Goal: Transaction & Acquisition: Obtain resource

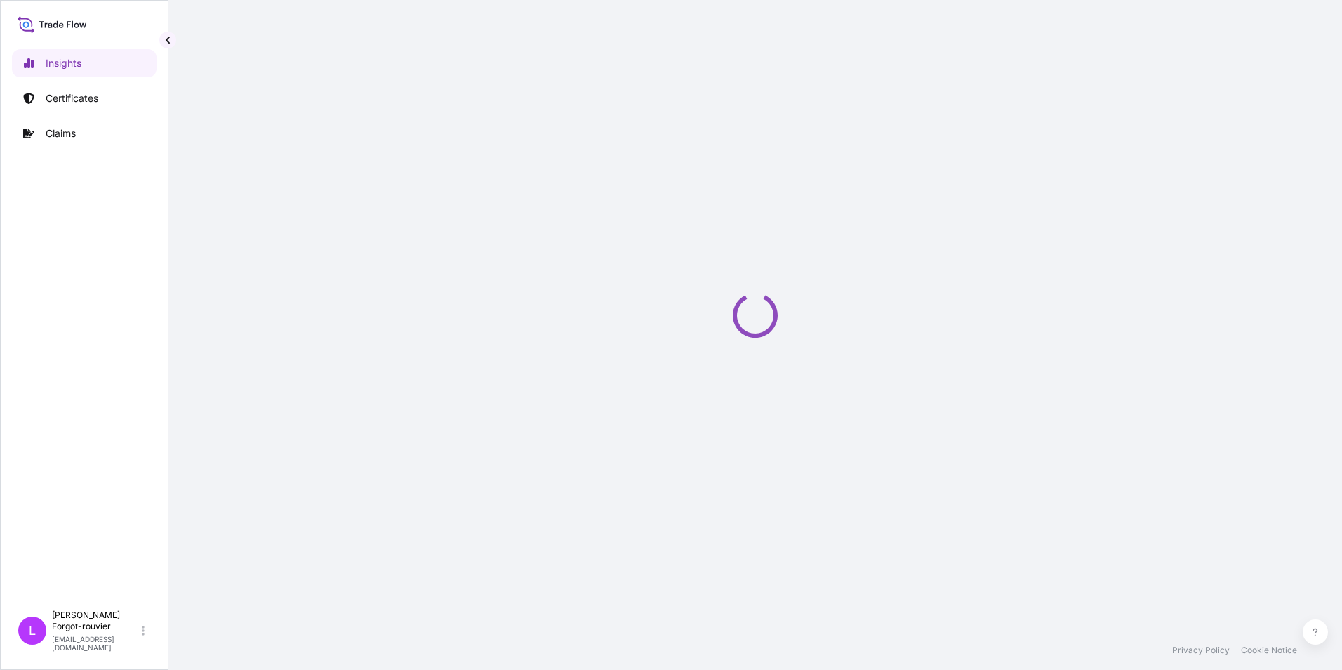
select select "2025"
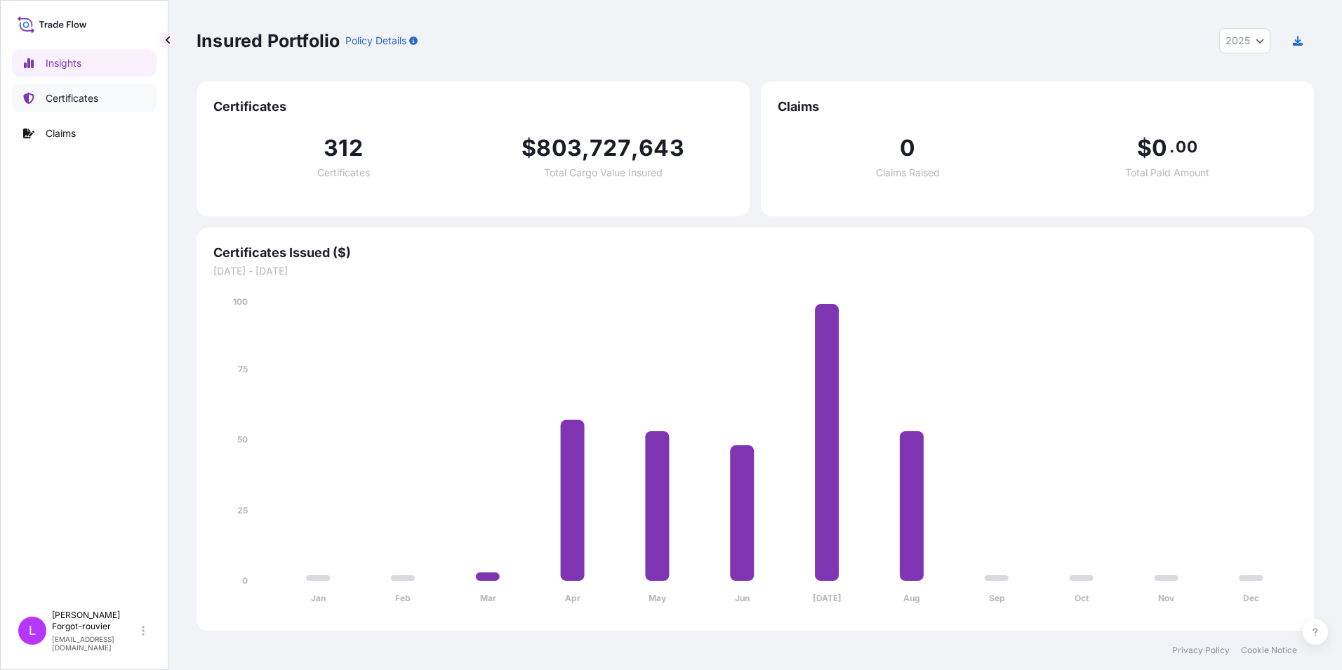
click at [75, 96] on p "Certificates" at bounding box center [72, 98] width 53 height 14
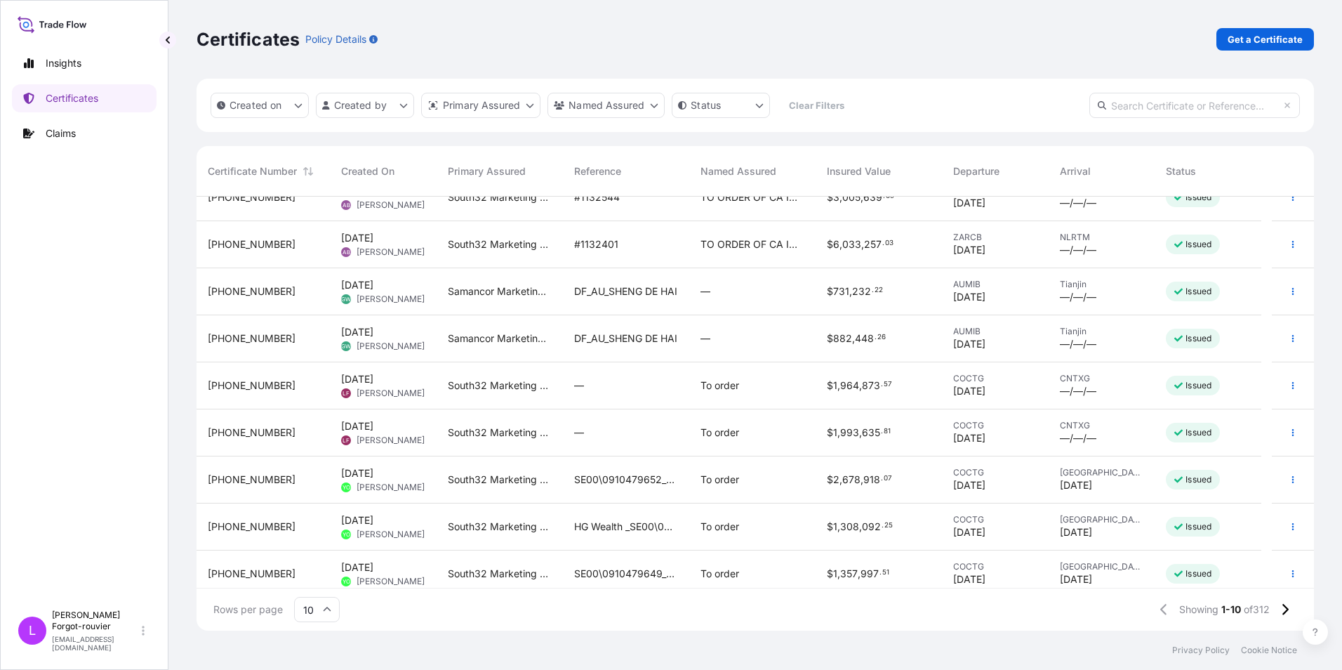
scroll to position [79, 0]
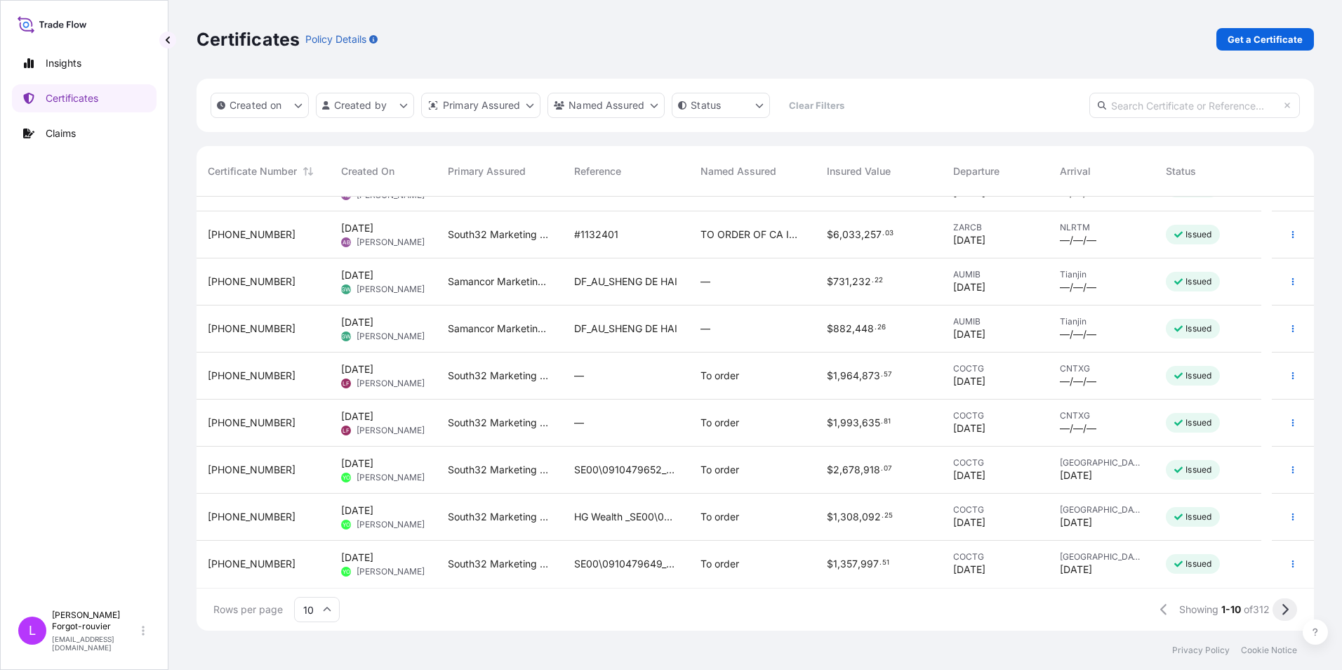
click at [1281, 606] on icon at bounding box center [1285, 609] width 8 height 13
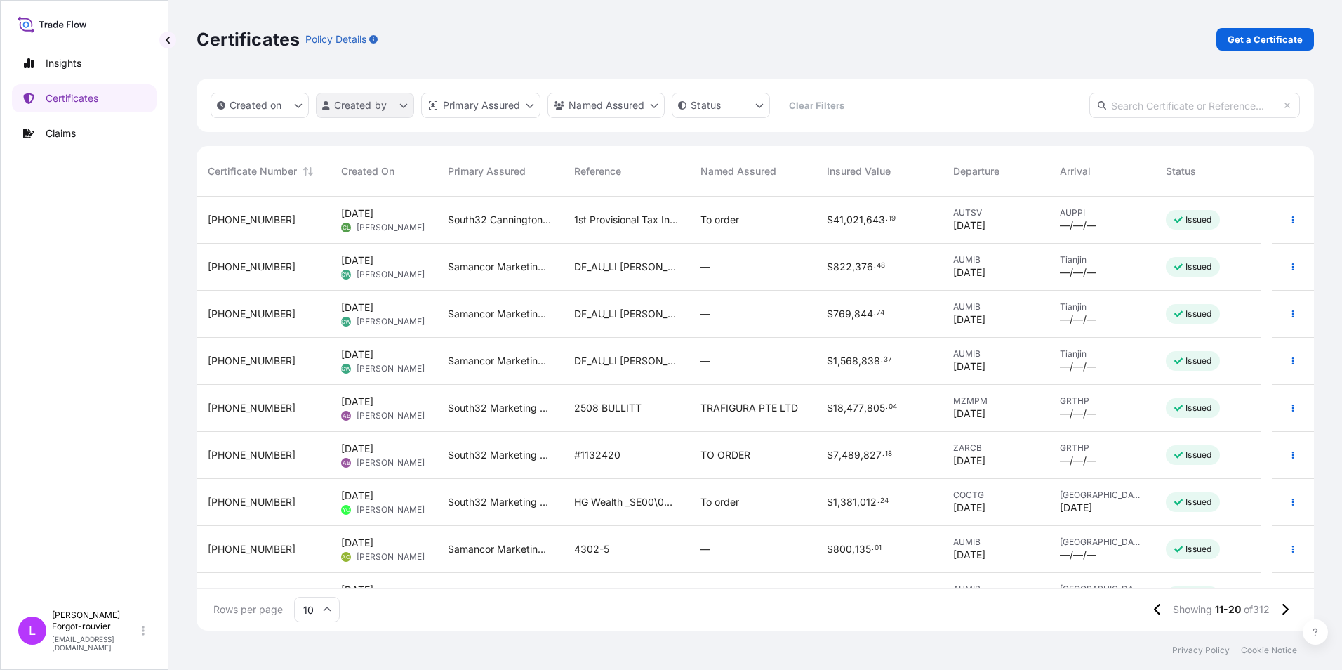
click at [398, 107] on html "Insights Certificates Claims L [PERSON_NAME] Forgot-rouvier [EMAIL_ADDRESS][DOM…" at bounding box center [671, 335] width 1342 height 670
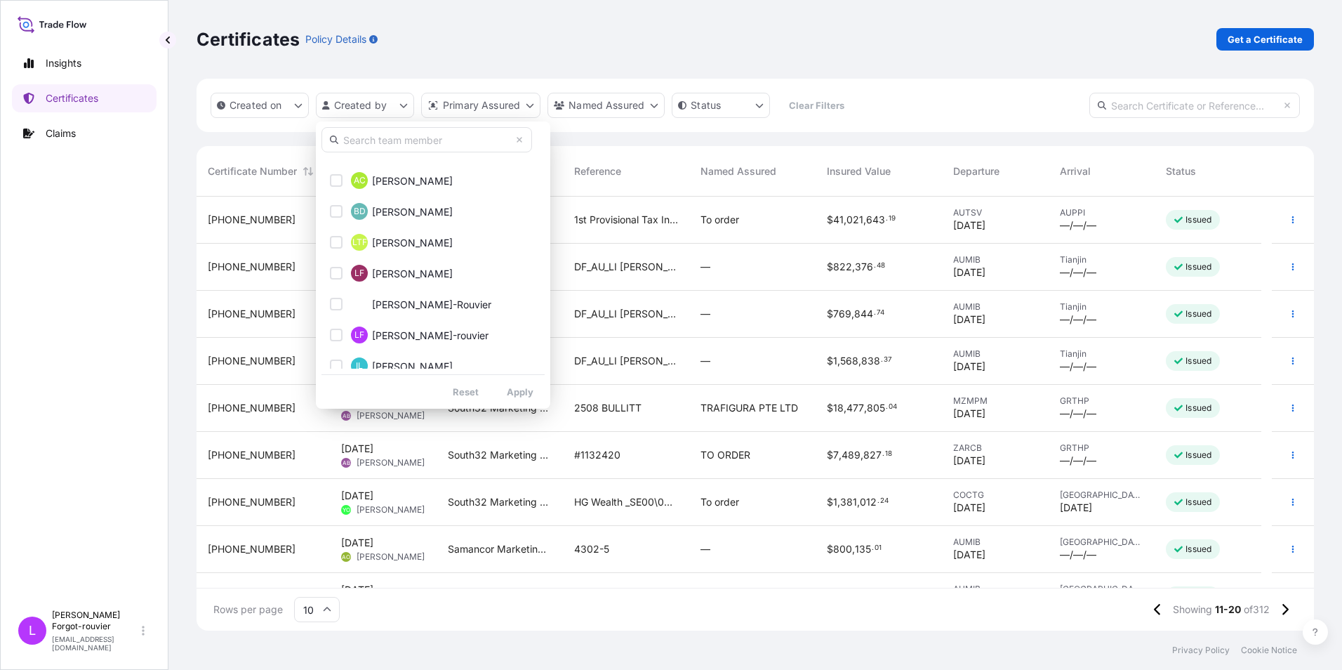
scroll to position [374, 0]
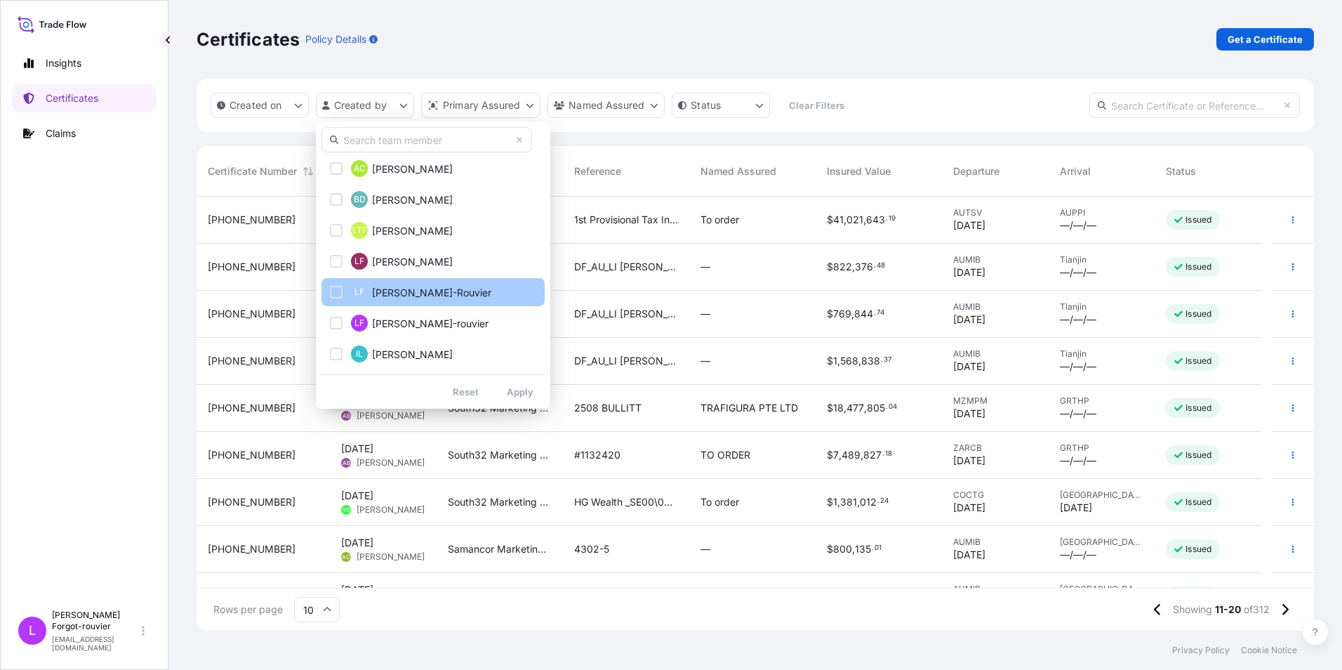
click at [338, 291] on div "Select Option" at bounding box center [336, 292] width 13 height 13
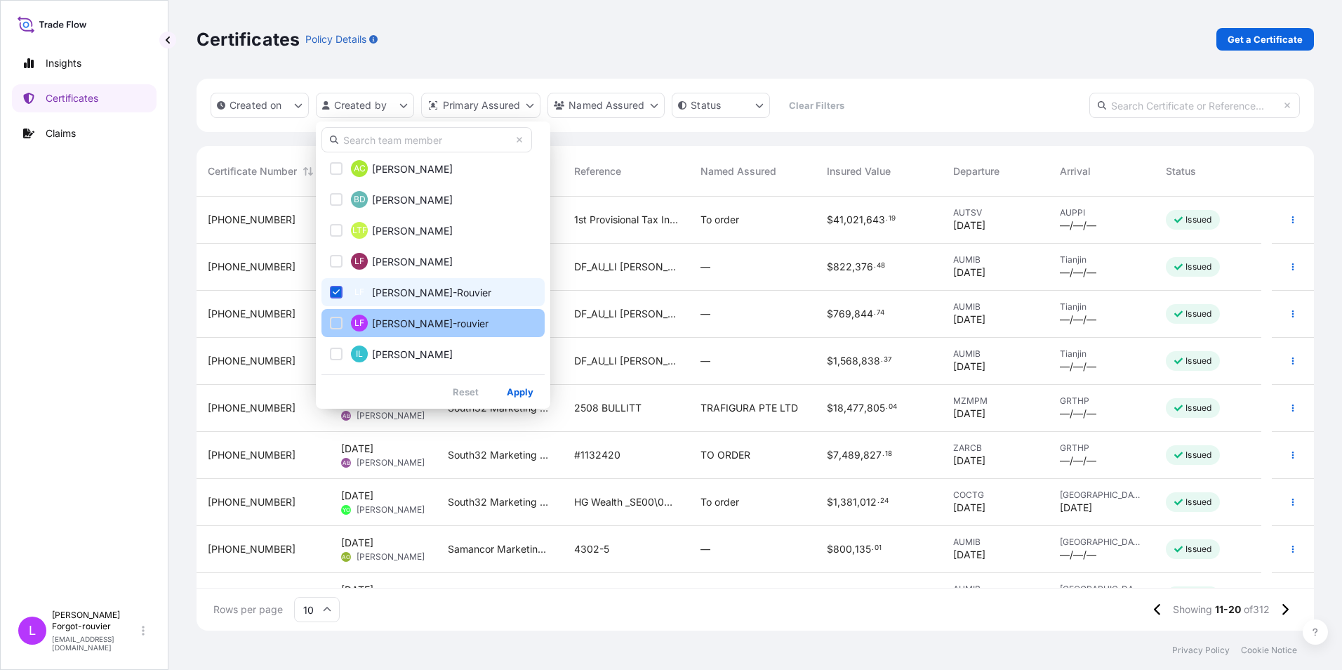
click at [336, 321] on div "Select Option" at bounding box center [336, 323] width 13 height 13
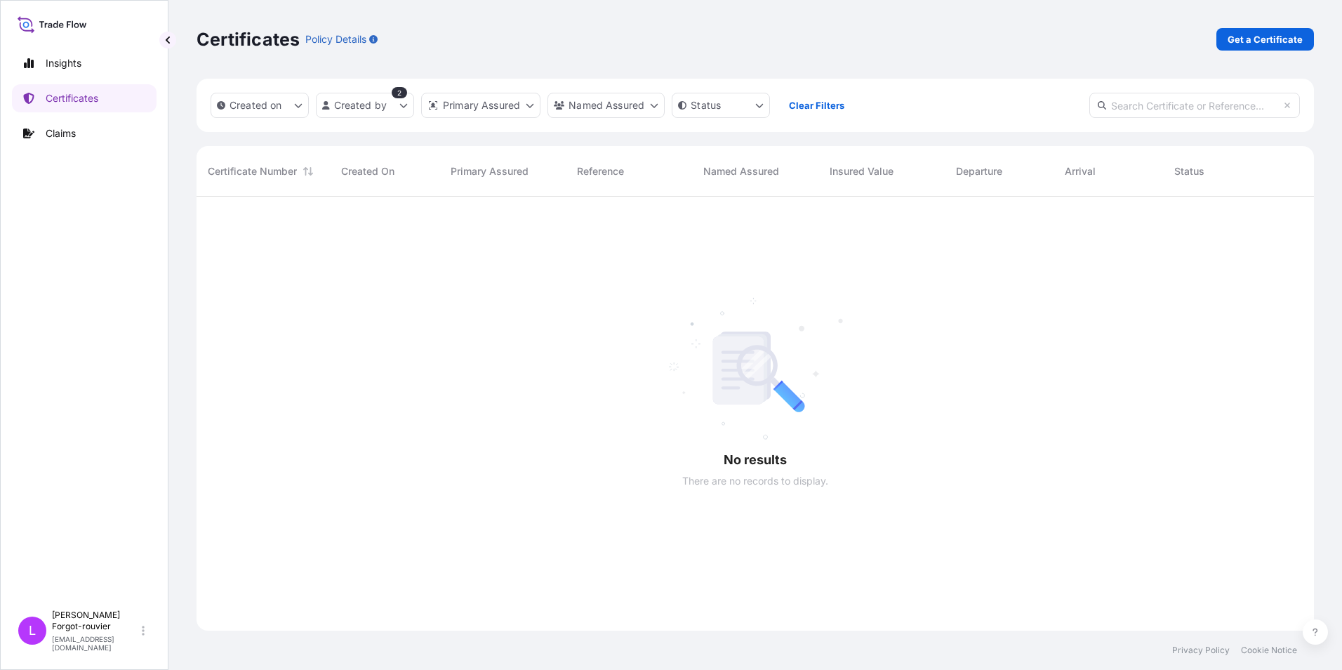
scroll to position [474, 1107]
click at [399, 107] on html "Insights Certificates Claims L [PERSON_NAME] Forgot-rouvier [EMAIL_ADDRESS][DOM…" at bounding box center [671, 335] width 1342 height 670
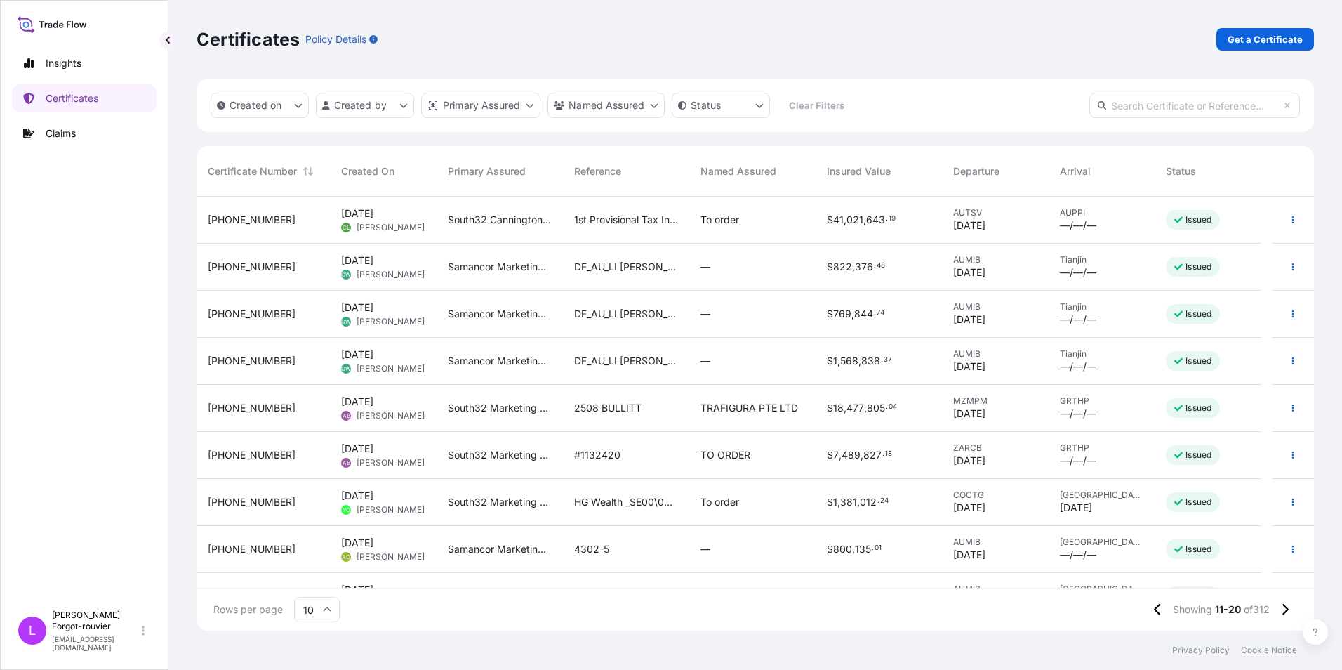
scroll to position [431, 1107]
click at [1253, 41] on p "Get a Certificate" at bounding box center [1264, 39] width 75 height 14
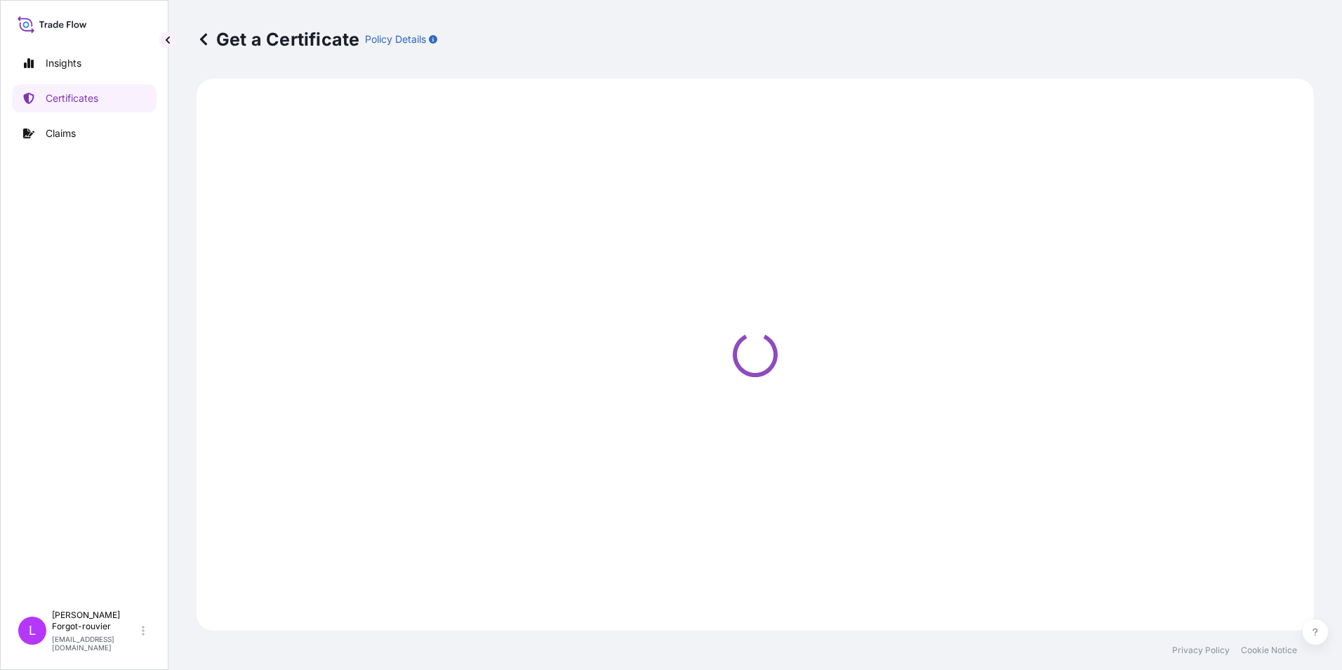
select select "Sea"
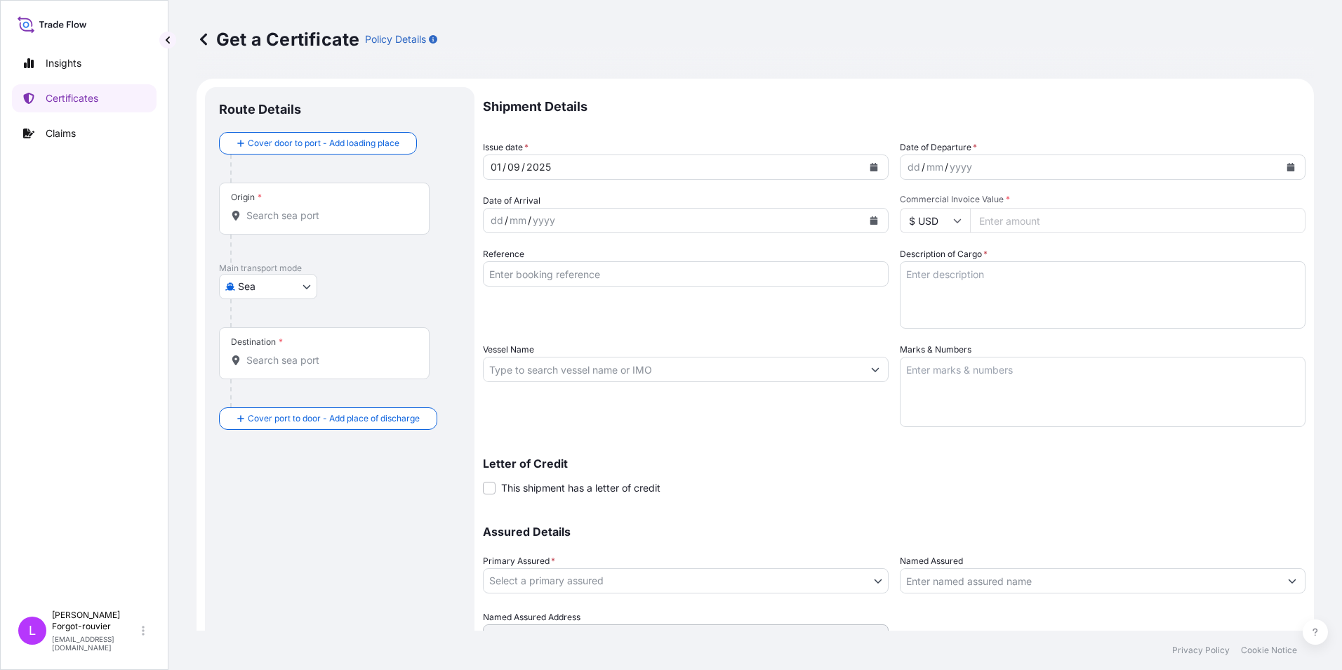
click at [745, 498] on div "Shipment Details Issue date * [DATE] Date of Departure * dd / mm / yyyy Date of…" at bounding box center [894, 368] width 822 height 562
click at [870, 166] on icon "Calendar" at bounding box center [874, 167] width 8 height 8
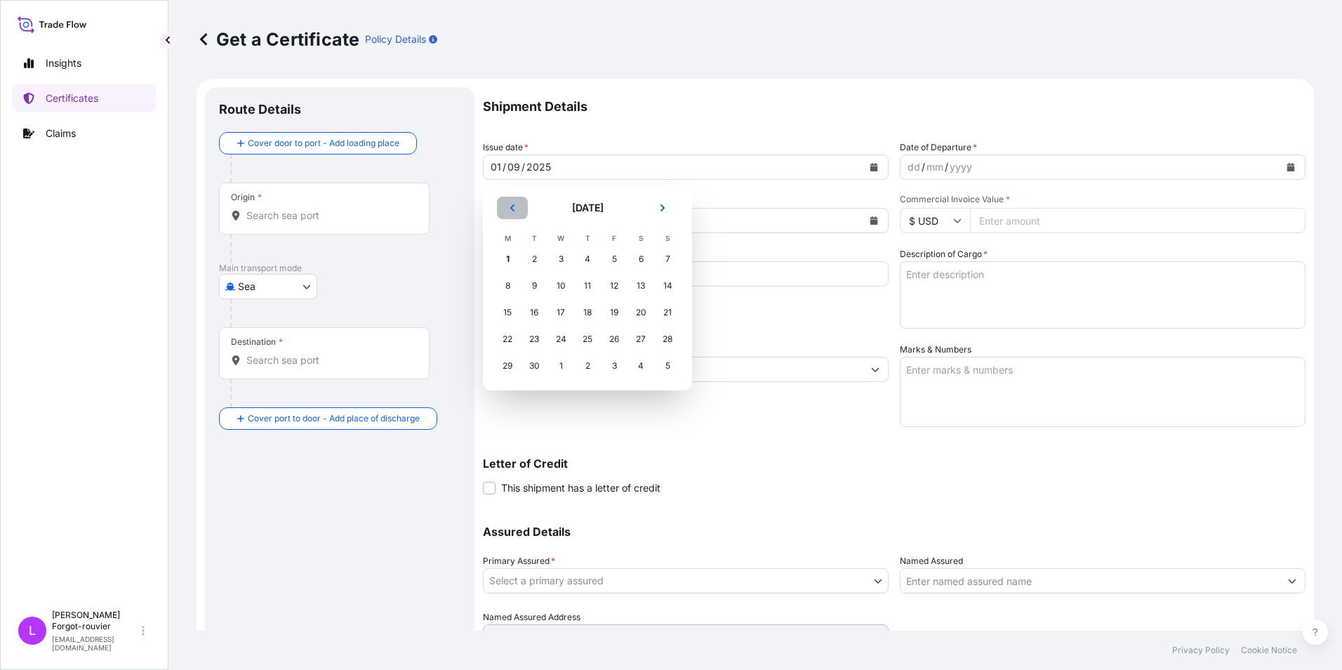
click at [513, 208] on icon "Previous" at bounding box center [512, 208] width 8 height 8
click at [560, 365] on div "27" at bounding box center [560, 365] width 25 height 25
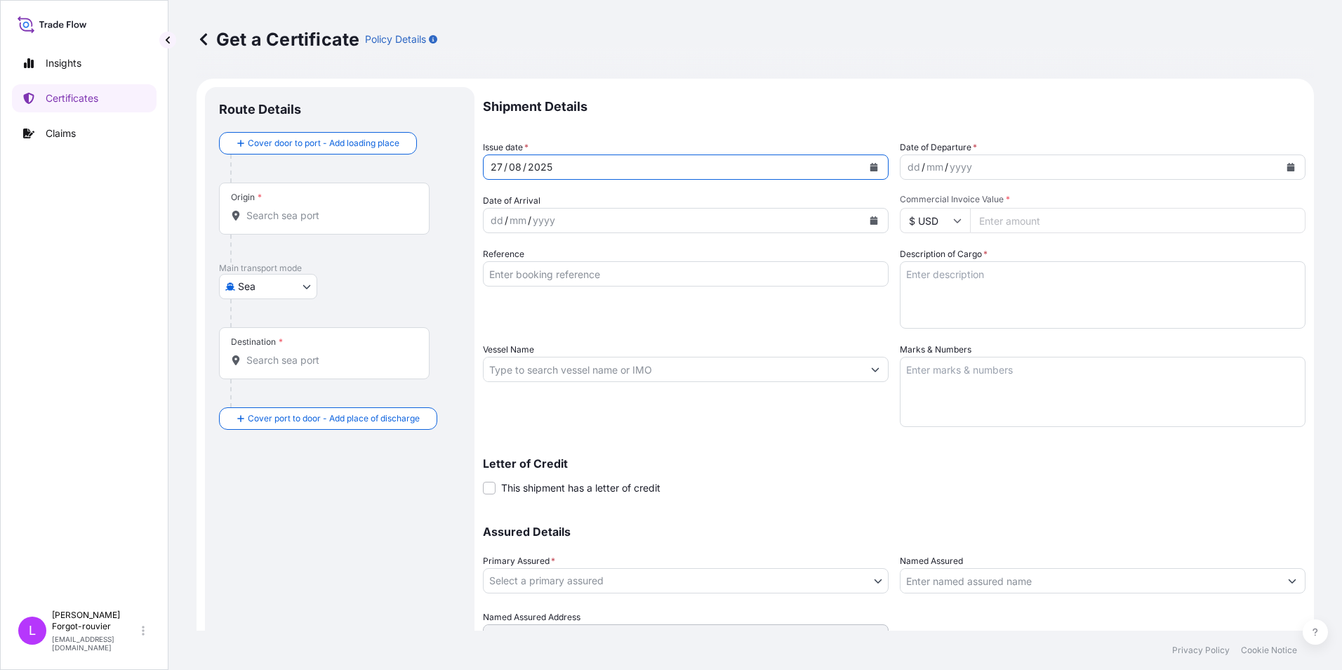
click at [987, 163] on div "dd / mm / yyyy" at bounding box center [1089, 166] width 379 height 25
click at [1287, 165] on icon "Calendar" at bounding box center [1291, 167] width 8 height 8
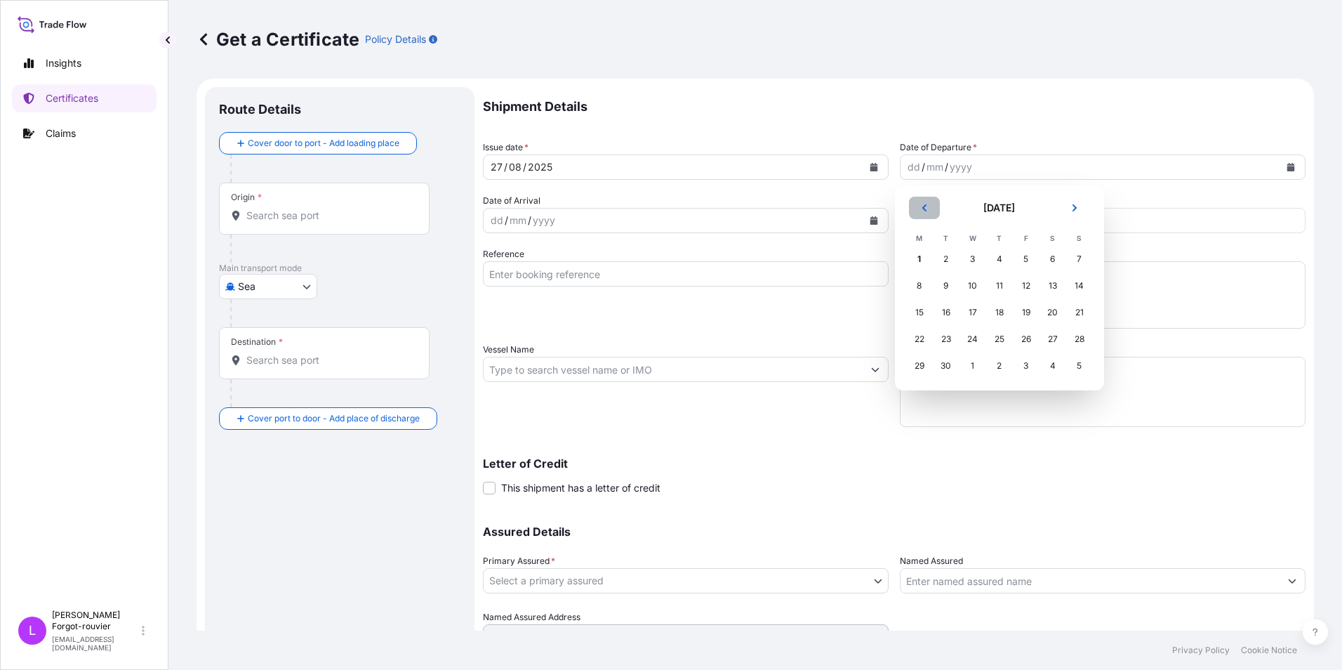
click at [924, 210] on icon "Previous" at bounding box center [923, 207] width 4 height 7
click at [974, 366] on div "27" at bounding box center [972, 365] width 25 height 25
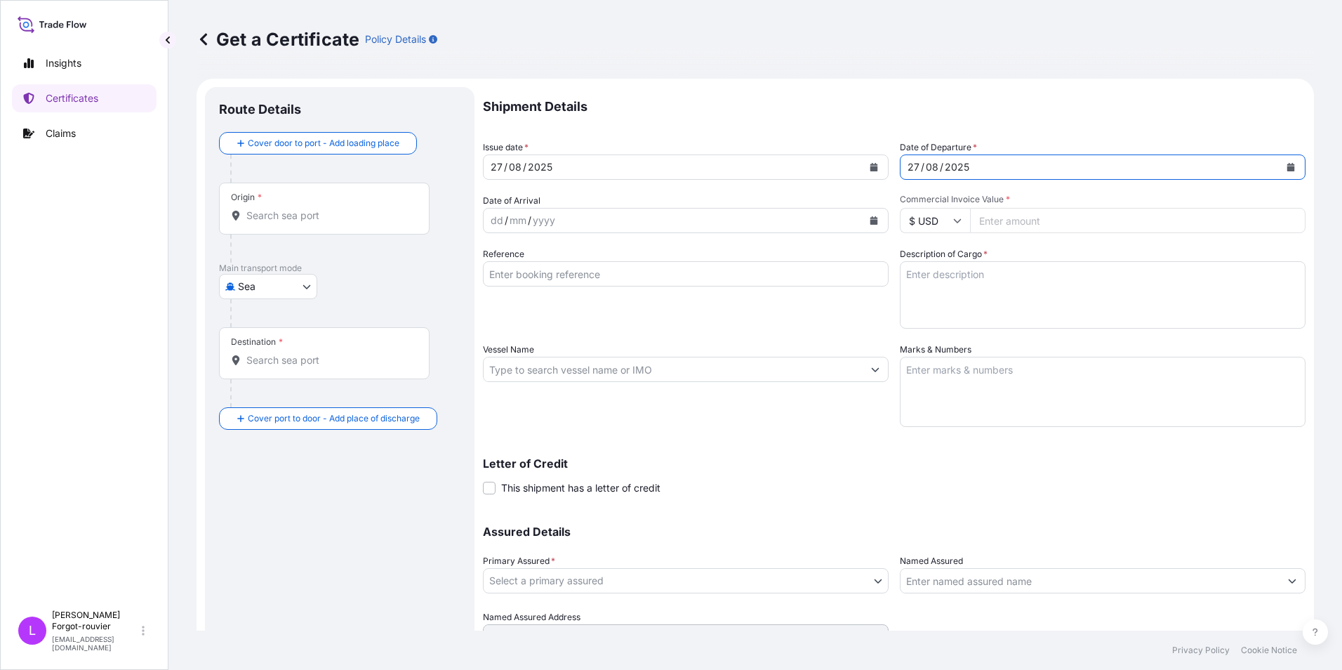
click at [300, 210] on input "Origin *" at bounding box center [329, 215] width 166 height 14
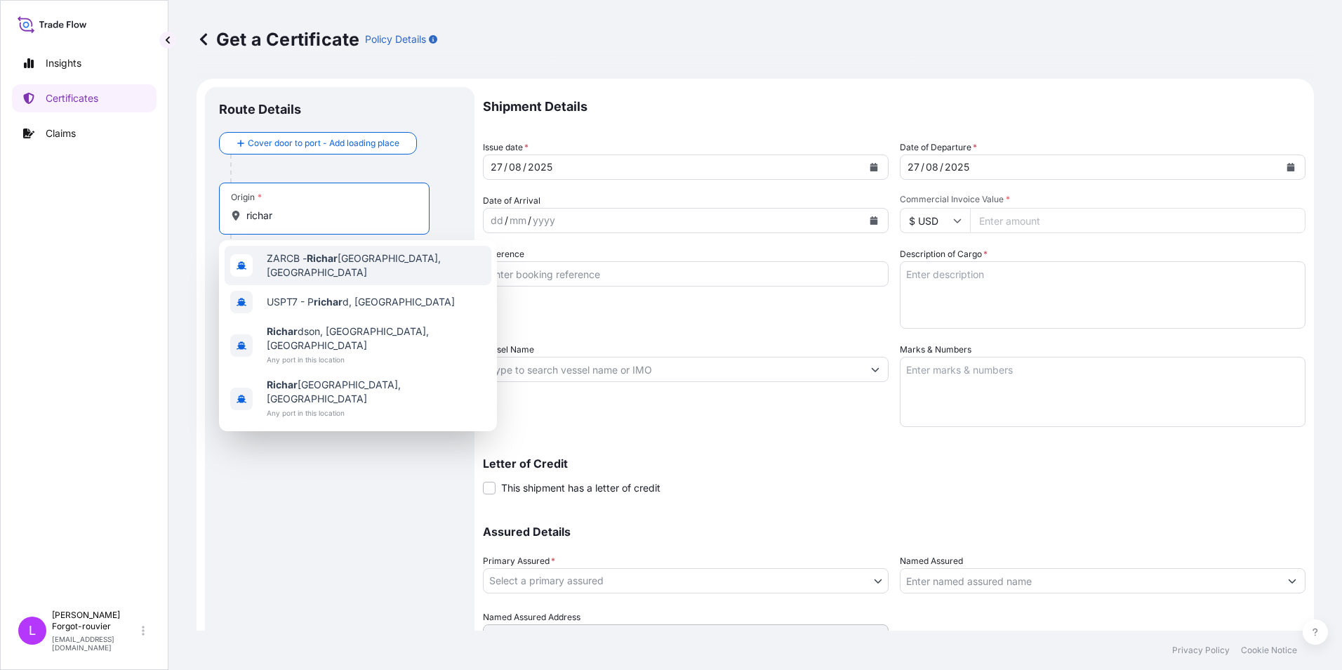
click at [300, 260] on span "ZARCB - Richar [GEOGRAPHIC_DATA], [GEOGRAPHIC_DATA]" at bounding box center [376, 265] width 219 height 28
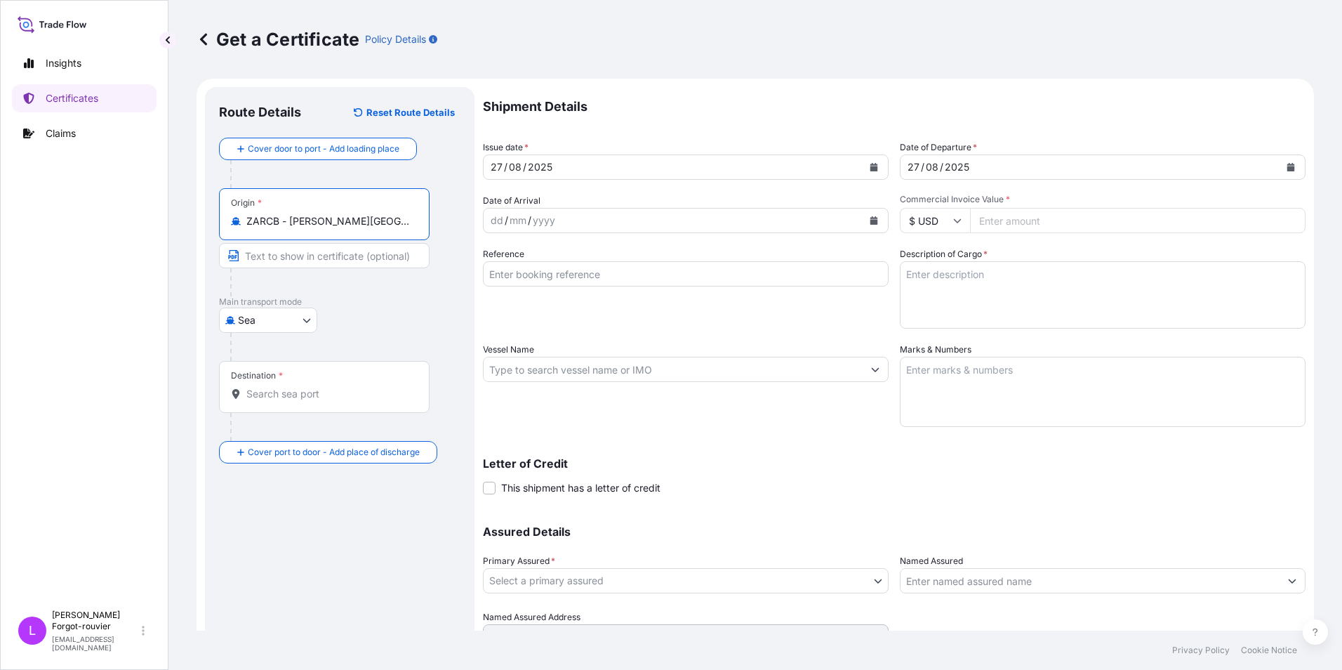
type input "ZARCB - [PERSON_NAME][GEOGRAPHIC_DATA], [GEOGRAPHIC_DATA]"
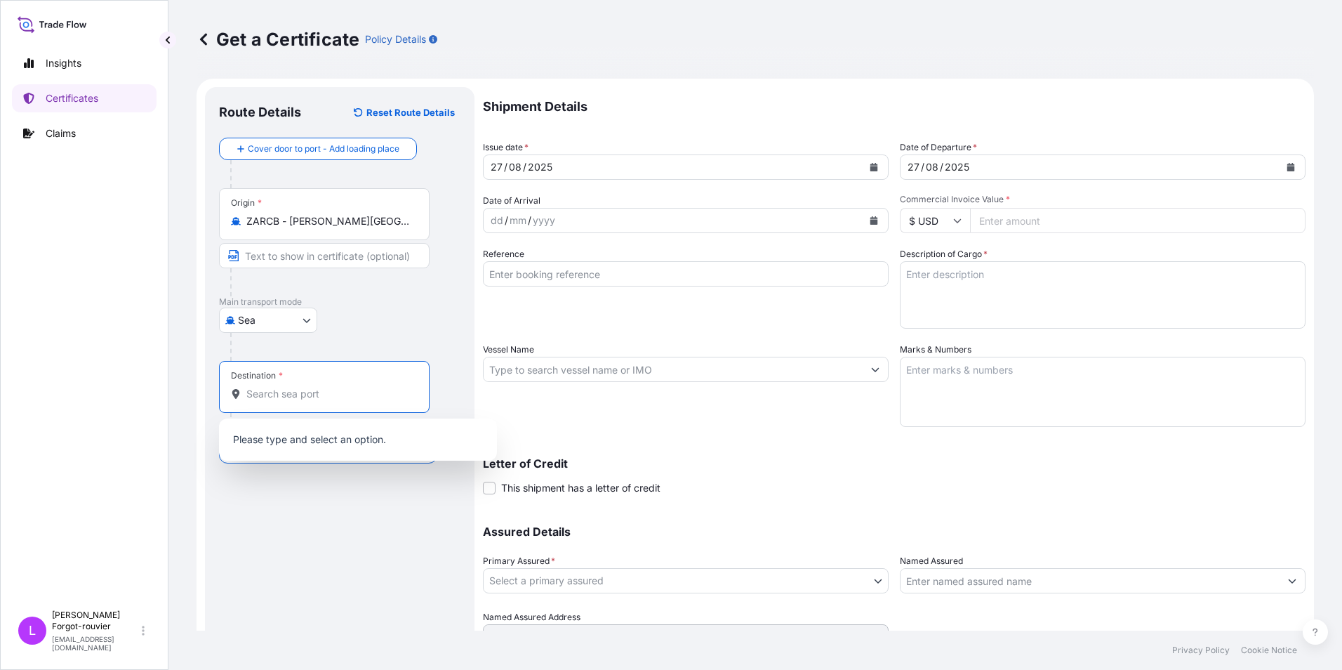
click at [274, 391] on input "Destination *" at bounding box center [329, 394] width 166 height 14
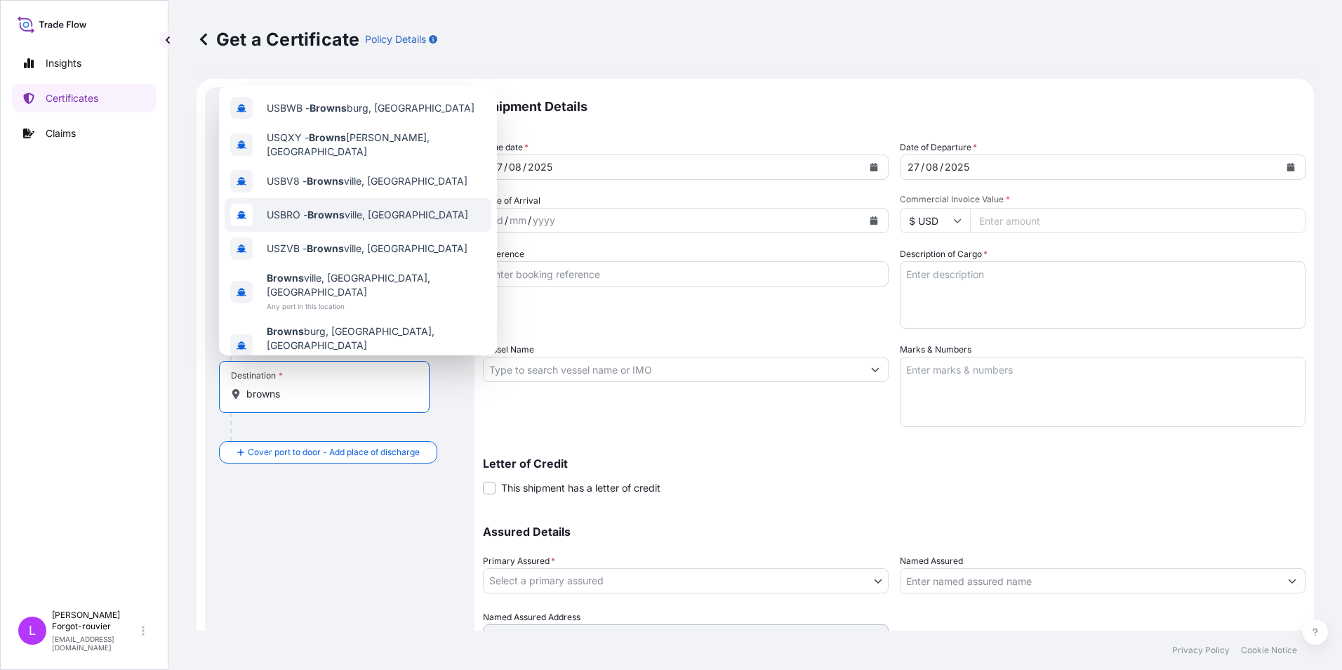
click at [299, 220] on span "USBRO - Browns ville, [GEOGRAPHIC_DATA]" at bounding box center [367, 215] width 201 height 14
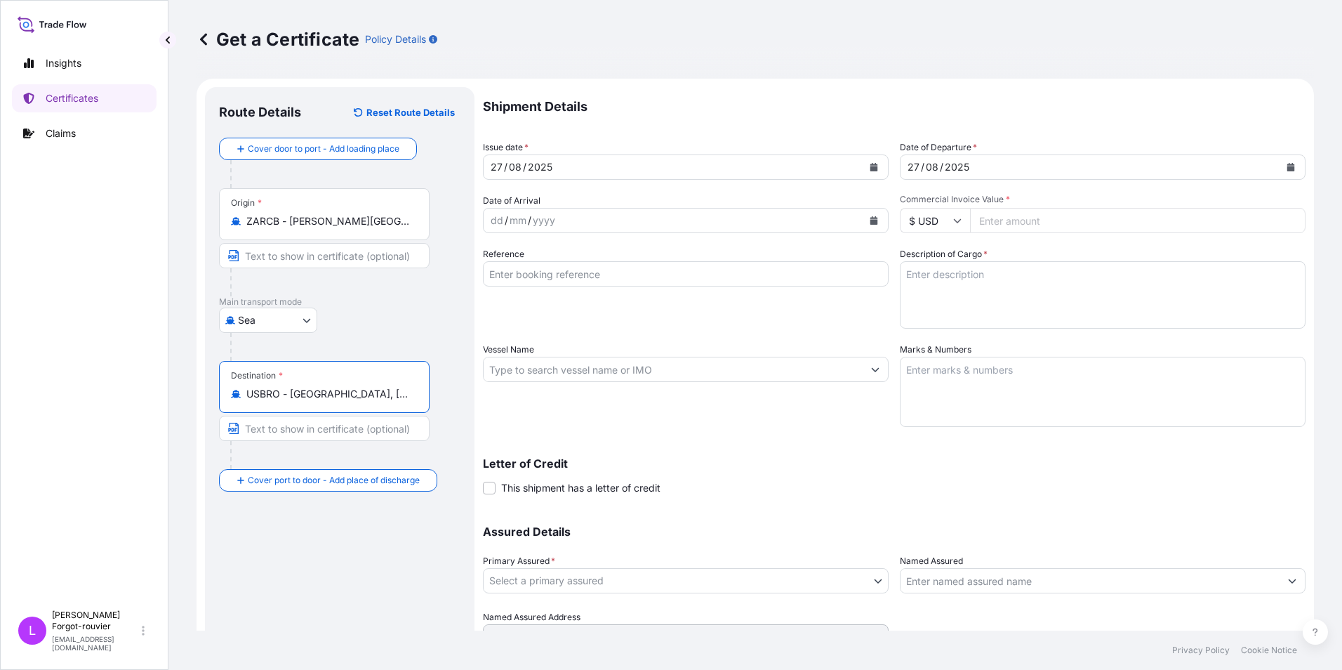
type input "USBRO - [GEOGRAPHIC_DATA], [GEOGRAPHIC_DATA]"
click at [509, 371] on input "Vessel Name" at bounding box center [673, 369] width 379 height 25
click at [76, 93] on p "Certificates" at bounding box center [72, 98] width 53 height 14
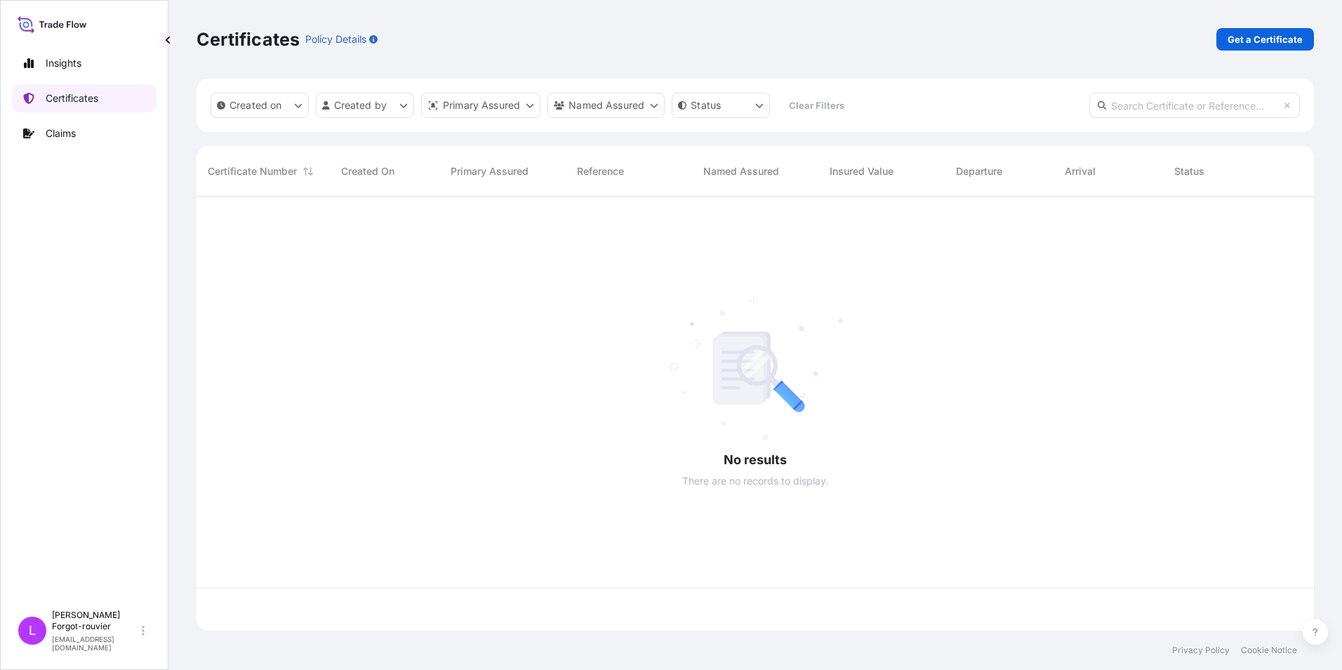
scroll to position [431, 1107]
click at [1208, 107] on input "text" at bounding box center [1194, 105] width 211 height 25
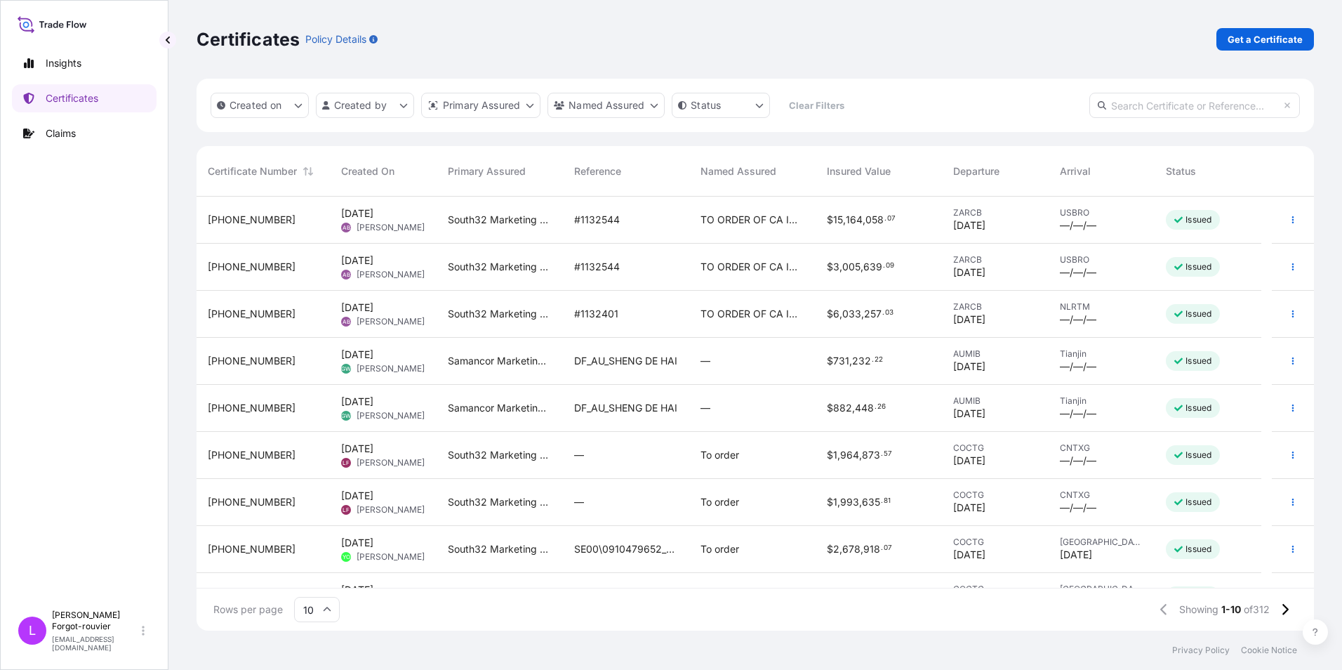
paste input "[PHONE_NUMBER]"
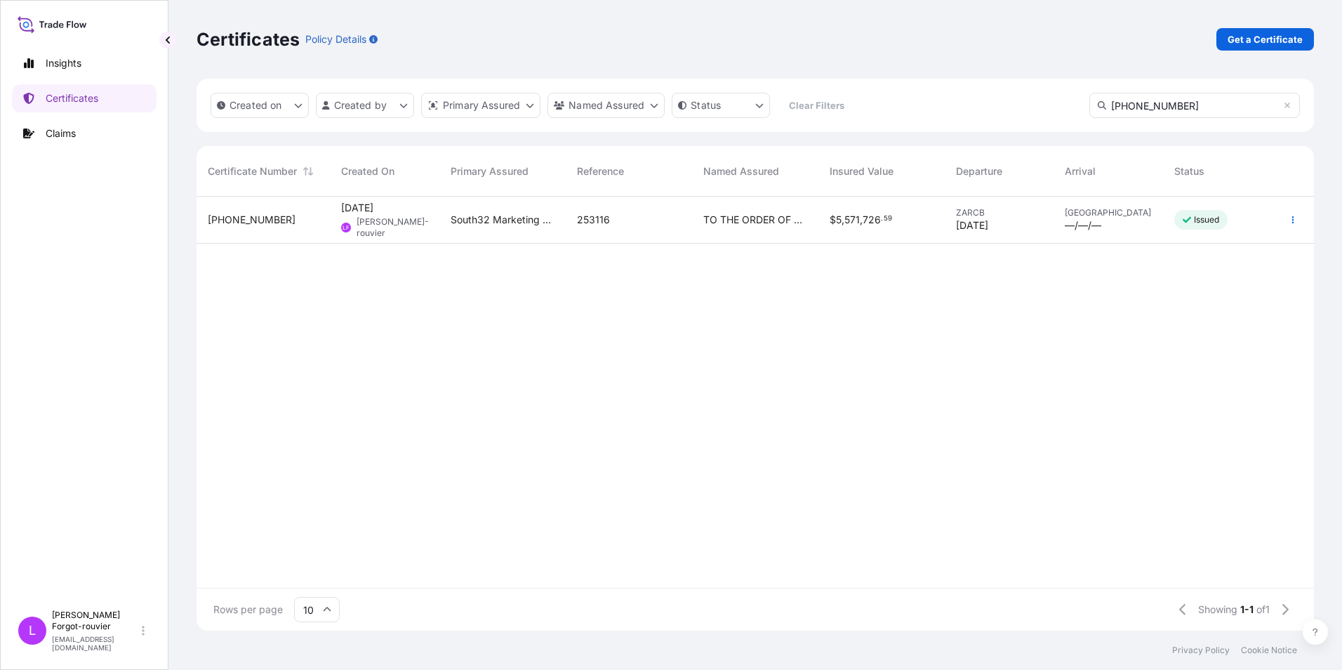
type input "[PHONE_NUMBER]"
click at [251, 220] on span "[PHONE_NUMBER]" at bounding box center [252, 220] width 88 height 14
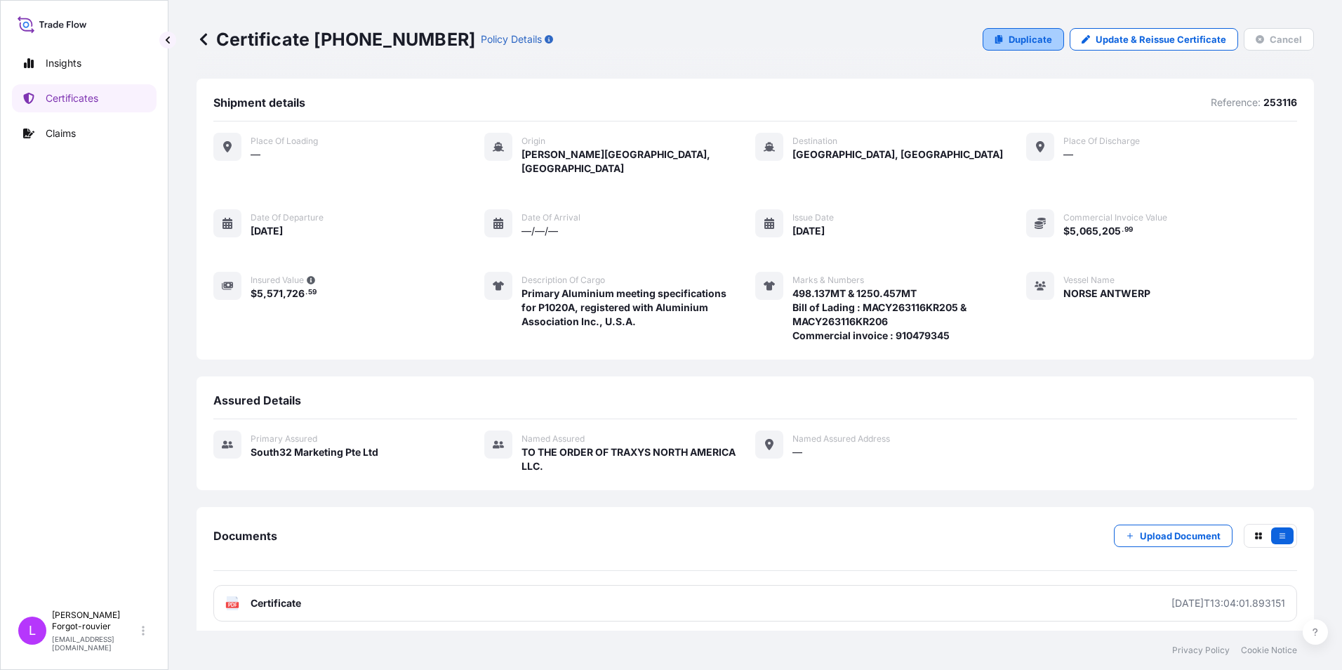
click at [1010, 42] on p "Duplicate" at bounding box center [1030, 39] width 44 height 14
select select "Sea"
select select "31709"
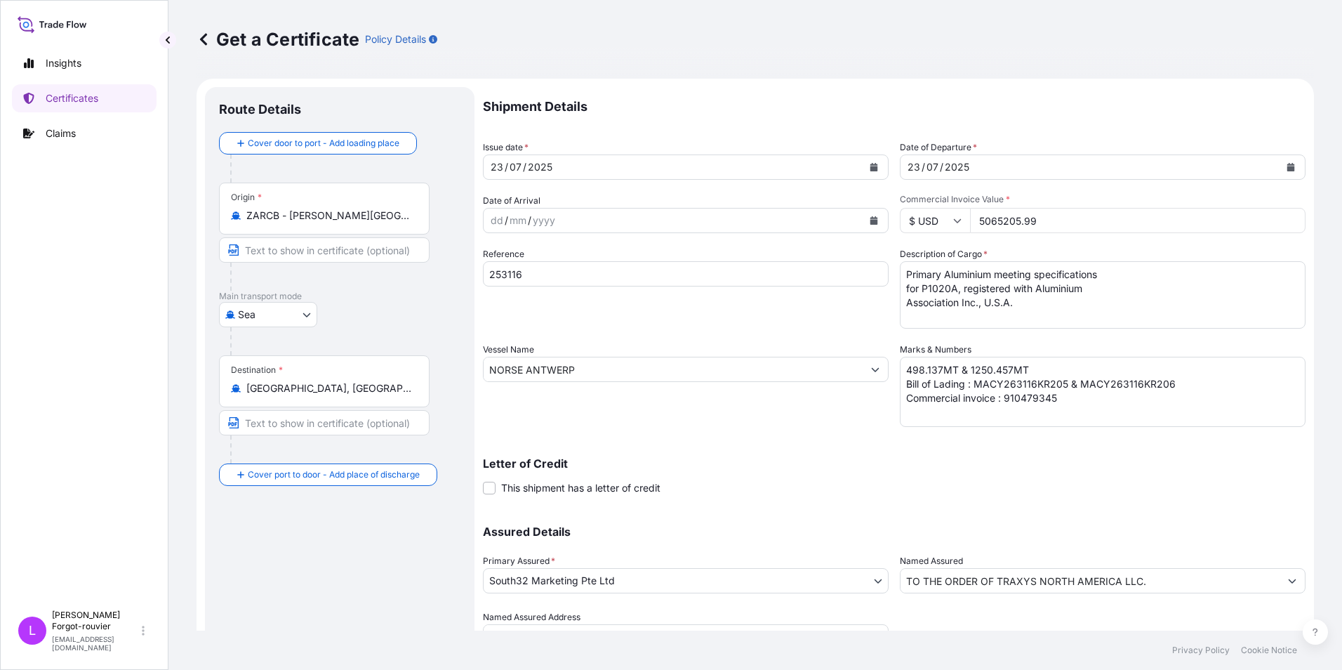
click at [870, 168] on icon "Calendar" at bounding box center [874, 167] width 8 height 8
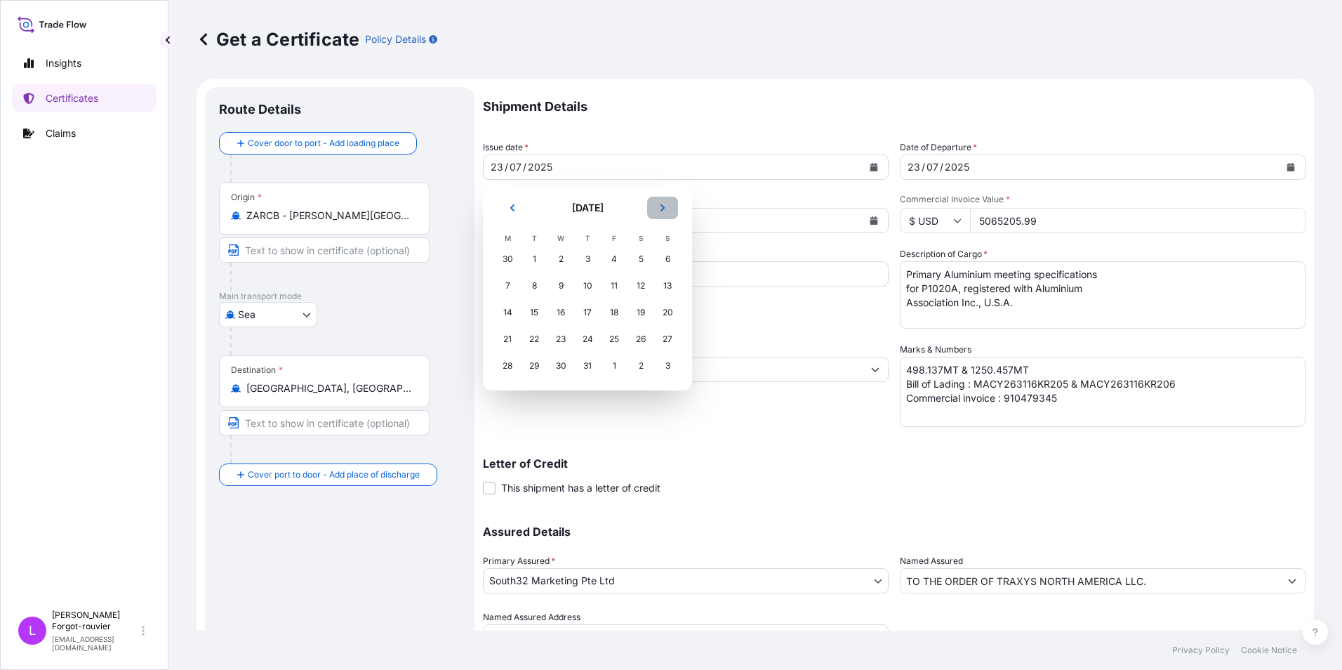
click at [658, 208] on icon "Next" at bounding box center [662, 208] width 8 height 8
click at [561, 364] on div "27" at bounding box center [560, 365] width 25 height 25
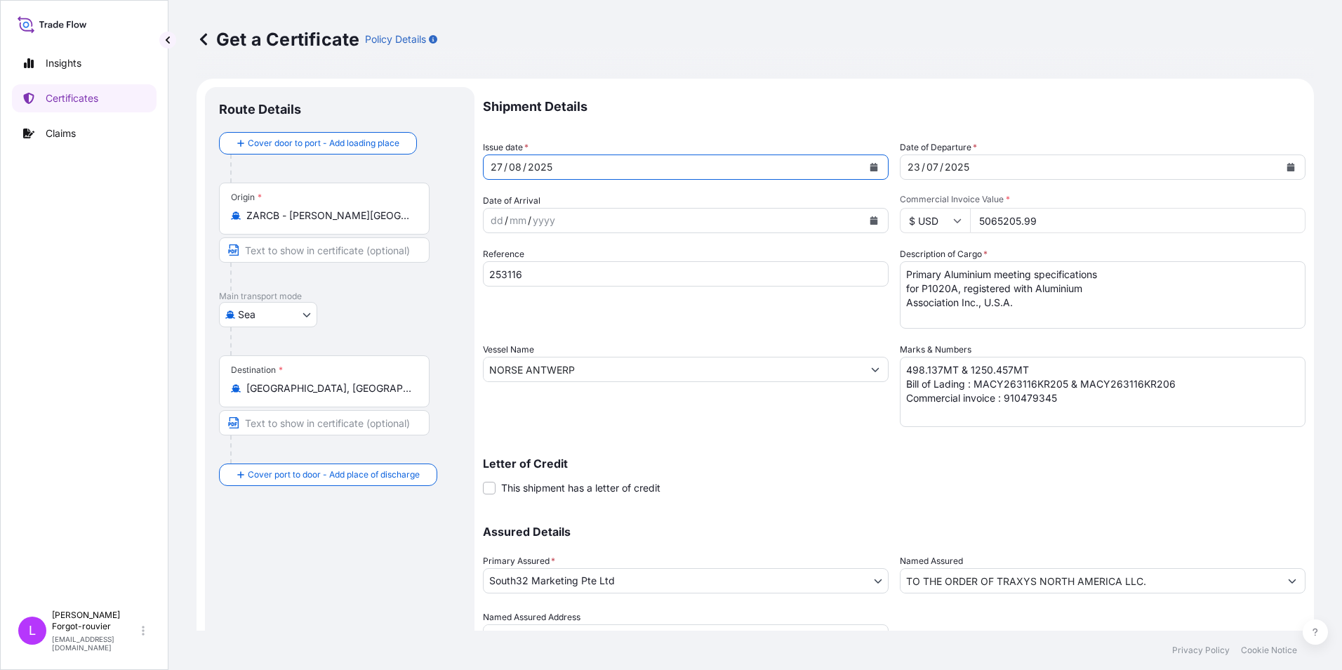
click at [1287, 164] on icon "Calendar" at bounding box center [1291, 167] width 8 height 8
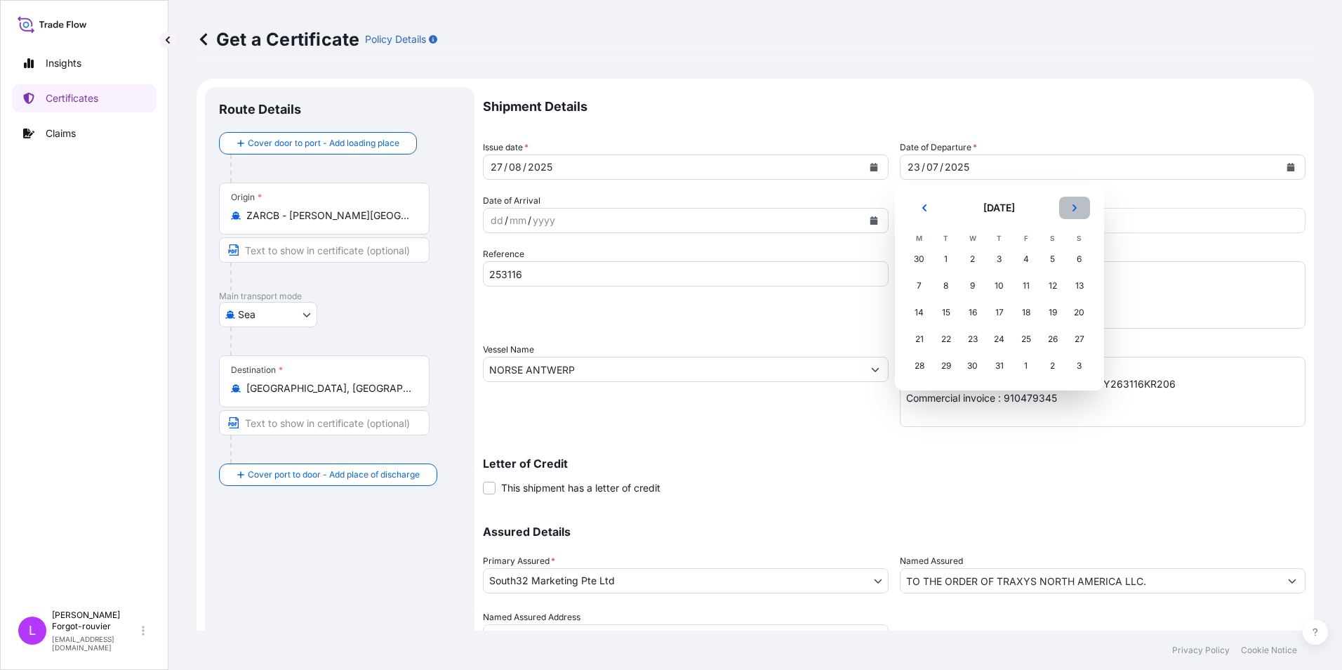
click at [1077, 209] on icon "Next" at bounding box center [1074, 208] width 8 height 8
click at [970, 366] on div "27" at bounding box center [972, 365] width 25 height 25
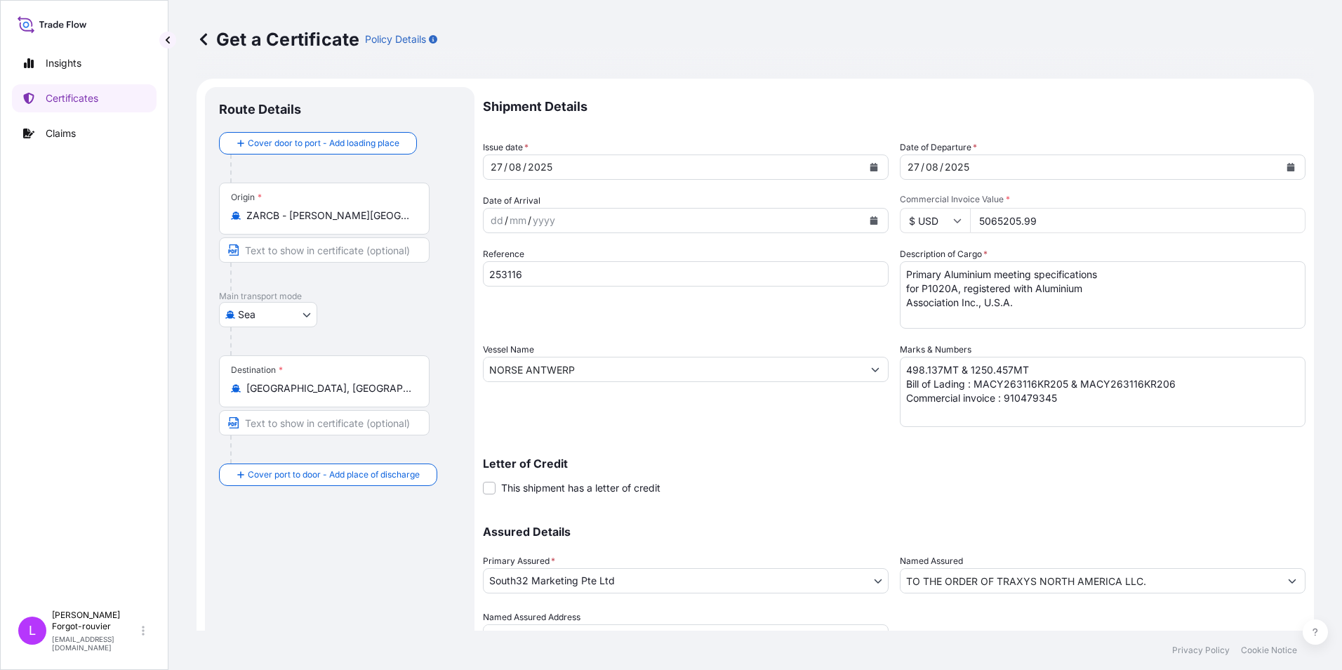
click at [870, 507] on div "Shipment Details Issue date * [DATE] Date of Departure * [DATE] Date of Arrival…" at bounding box center [894, 368] width 822 height 562
drag, startPoint x: 902, startPoint y: 366, endPoint x: 937, endPoint y: 365, distance: 35.1
click at [937, 365] on textarea "498.137MT & 1250.457MT Bill of Lading : MACY263116KR205 & MACY263116KR206 Comme…" at bounding box center [1103, 392] width 406 height 70
paste textarea "7.512"
drag, startPoint x: 1047, startPoint y: 501, endPoint x: 1043, endPoint y: 486, distance: 15.3
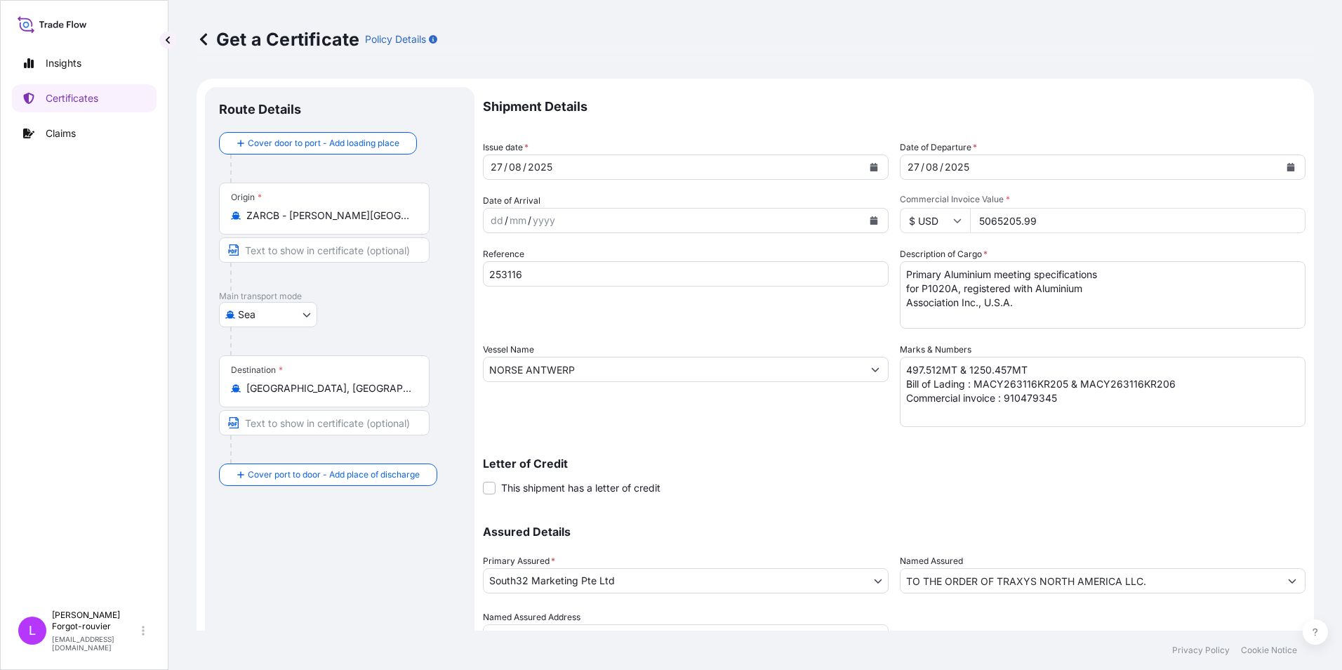
click at [1047, 501] on div "Shipment Details Issue date * [DATE] Date of Departure * [DATE] Date of Arrival…" at bounding box center [894, 368] width 822 height 562
drag, startPoint x: 966, startPoint y: 366, endPoint x: 973, endPoint y: 366, distance: 7.1
click at [973, 366] on textarea "498.137MT & 1250.457MT Bill of Lading : MACY263116KR205 & MACY263116KR206 Comme…" at bounding box center [1103, 392] width 406 height 70
drag, startPoint x: 963, startPoint y: 366, endPoint x: 1005, endPoint y: 366, distance: 42.1
click at [1005, 366] on textarea "498.137MT & 1250.457MT Bill of Lading : MACY263116KR205 & MACY263116KR206 Comme…" at bounding box center [1103, 392] width 406 height 70
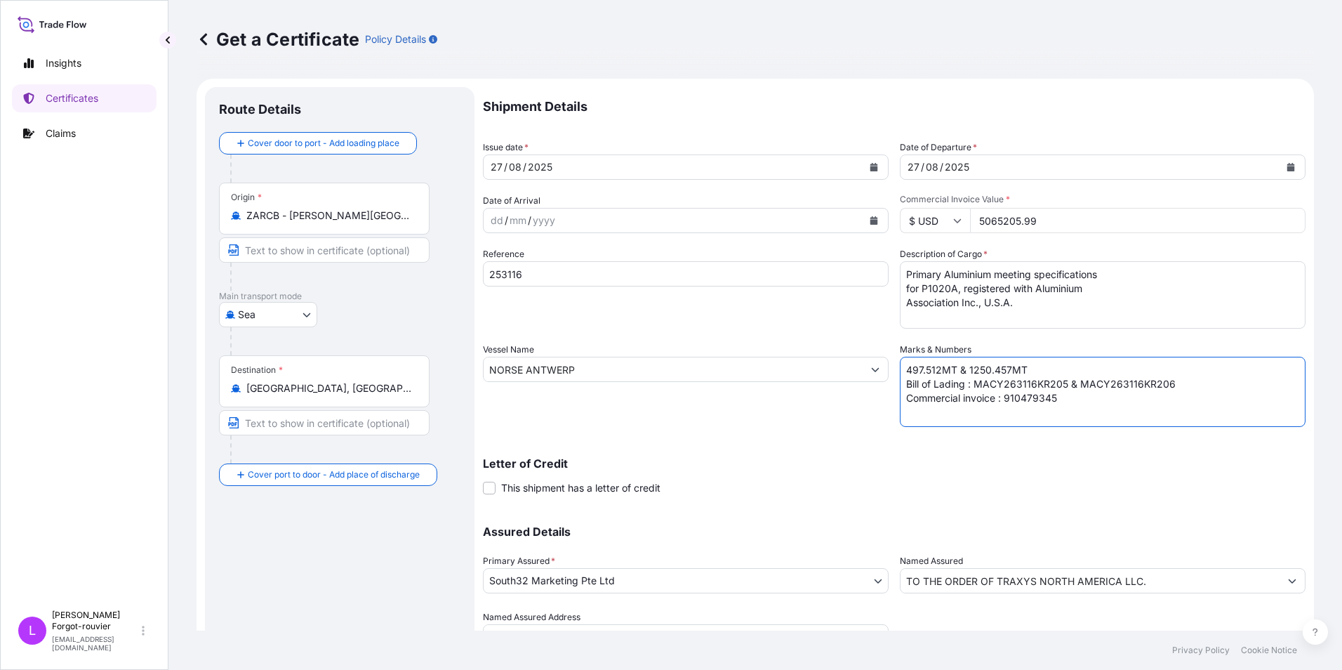
paste textarea "48.53"
click at [868, 479] on div "Letter of Credit This shipment has a letter of credit Letter of credit * Letter…" at bounding box center [894, 476] width 822 height 37
drag, startPoint x: 1055, startPoint y: 399, endPoint x: 1002, endPoint y: 397, distance: 53.4
click at [1002, 397] on textarea "498.137MT & 1250.457MT Bill of Lading : MACY263116KR205 & MACY263116KR206 Comme…" at bounding box center [1103, 392] width 406 height 70
paste textarea "20442106"
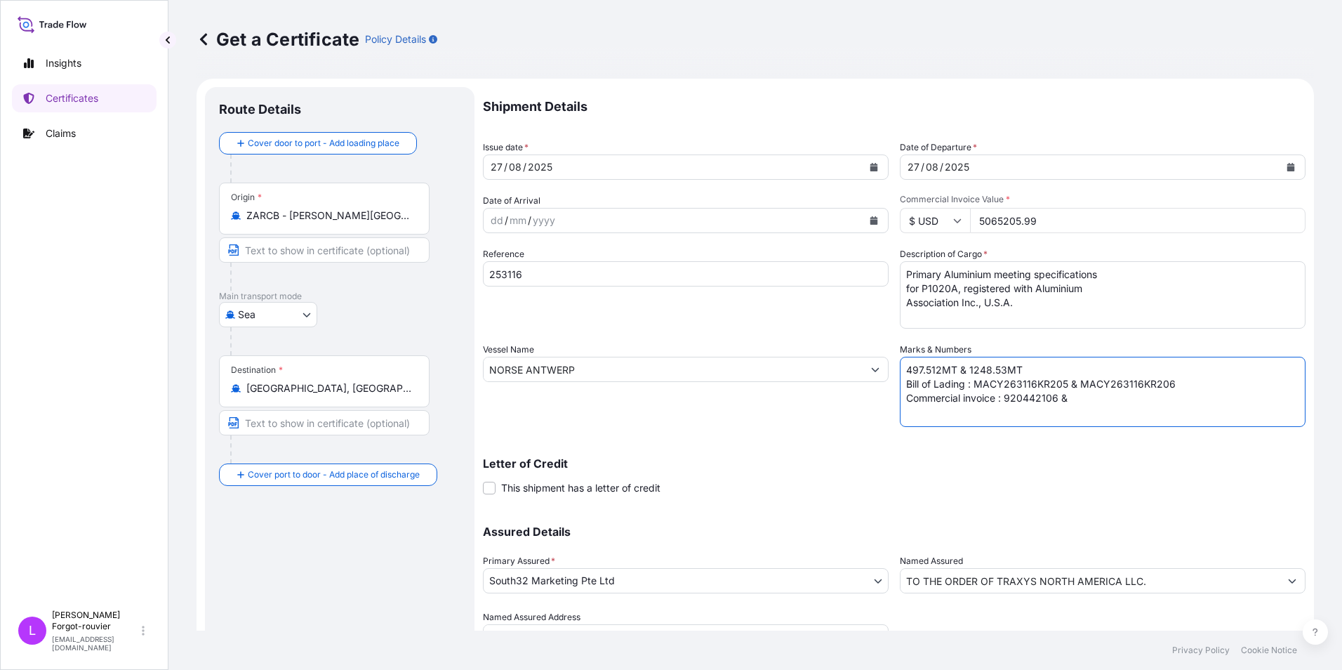
paste textarea "920442106"
drag, startPoint x: 971, startPoint y: 382, endPoint x: 1059, endPoint y: 381, distance: 87.7
click at [1059, 381] on textarea "498.137MT & 1250.457MT Bill of Lading : MACY263116KR205 & MACY263116KR206 Comme…" at bounding box center [1103, 392] width 406 height 70
paste textarea "53118"
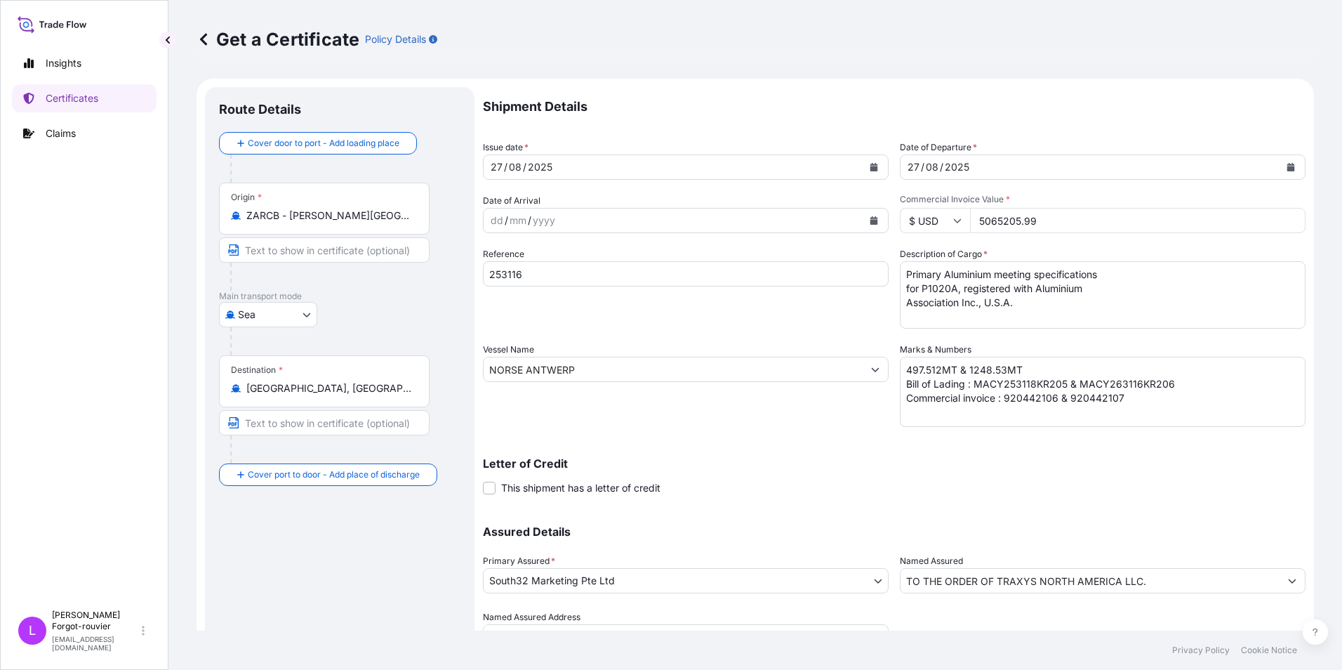
click at [1107, 378] on textarea "498.137MT & 1250.457MT Bill of Lading : MACY263116KR205 & MACY263116KR206 Comme…" at bounding box center [1103, 392] width 406 height 70
drag, startPoint x: 1076, startPoint y: 381, endPoint x: 1169, endPoint y: 383, distance: 93.4
click at [1169, 383] on textarea "498.137MT & 1250.457MT Bill of Lading : MACY263116KR205 & MACY263116KR206 Comme…" at bounding box center [1103, 392] width 406 height 70
paste textarea "53118"
type textarea "497.512MT & 1248.53MT Bill of Lading : MACY253118KR205 & MACY253118KR206 Commer…"
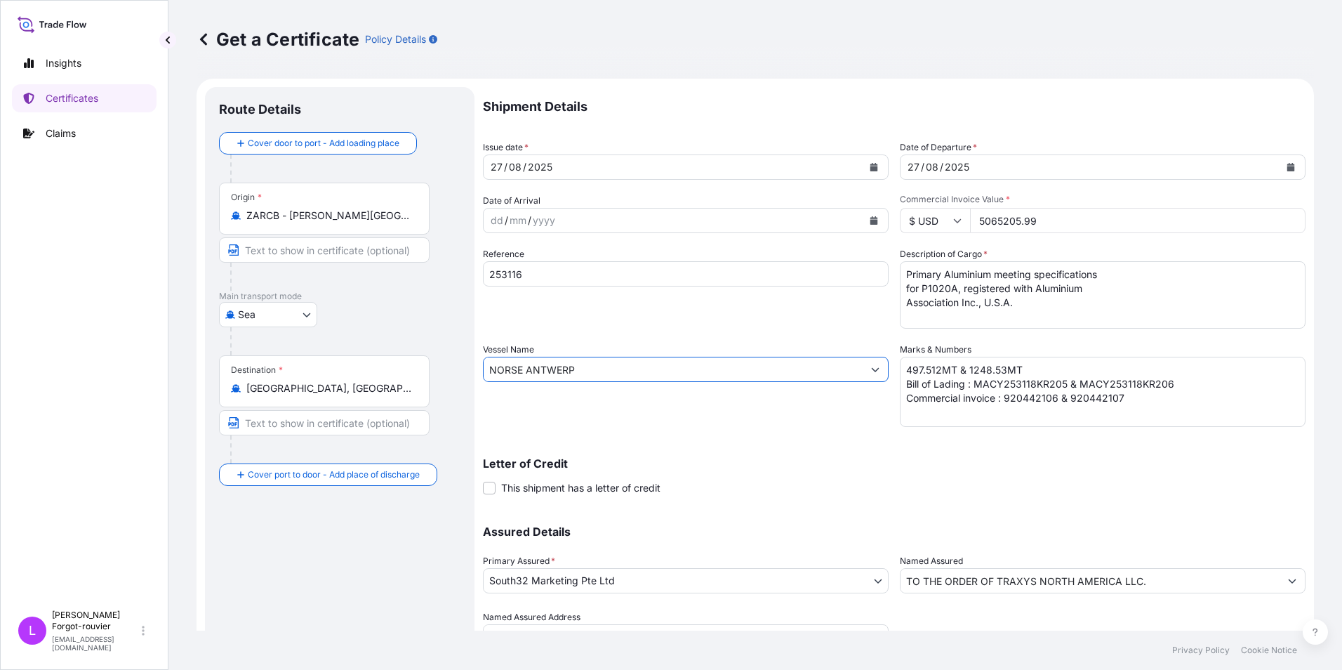
drag, startPoint x: 603, startPoint y: 368, endPoint x: 477, endPoint y: 370, distance: 125.6
click at [477, 370] on form "Route Details Cover door to port - Add loading place Place of loading Road / [G…" at bounding box center [755, 388] width 1117 height 618
click at [652, 368] on input "Vessel Name" at bounding box center [673, 369] width 379 height 25
paste input "9595151"
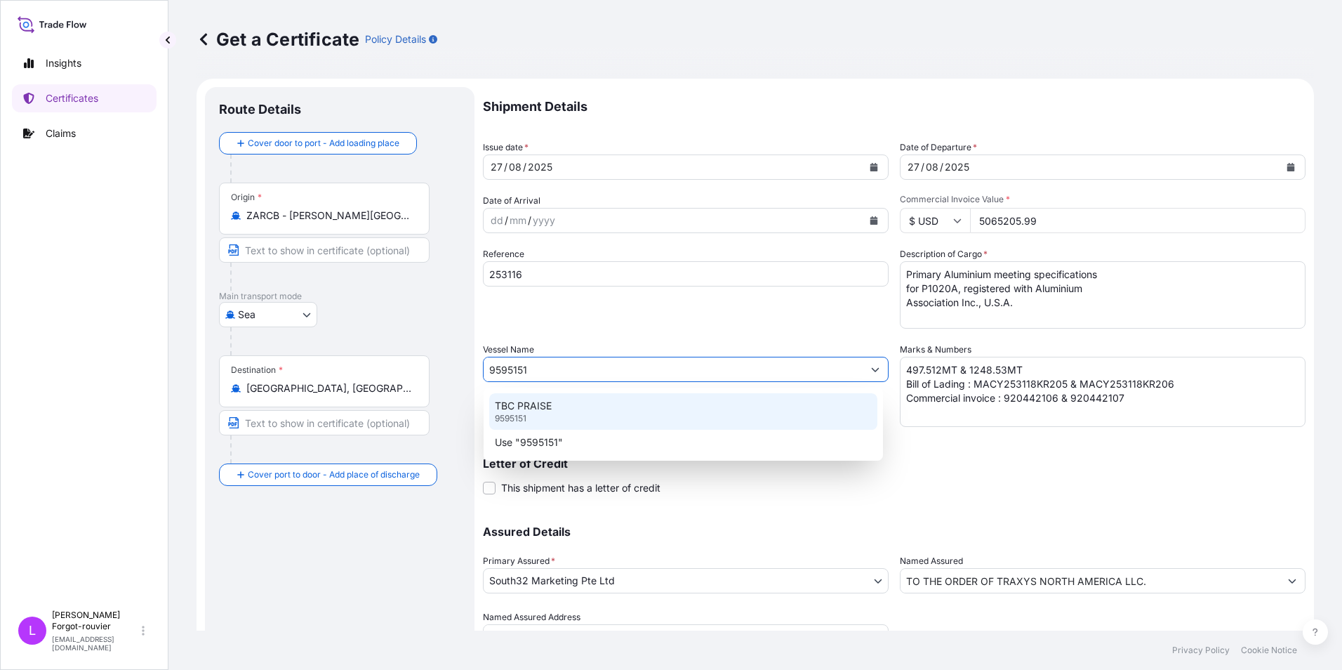
click at [514, 408] on p "TBC PRAISE" at bounding box center [523, 406] width 57 height 14
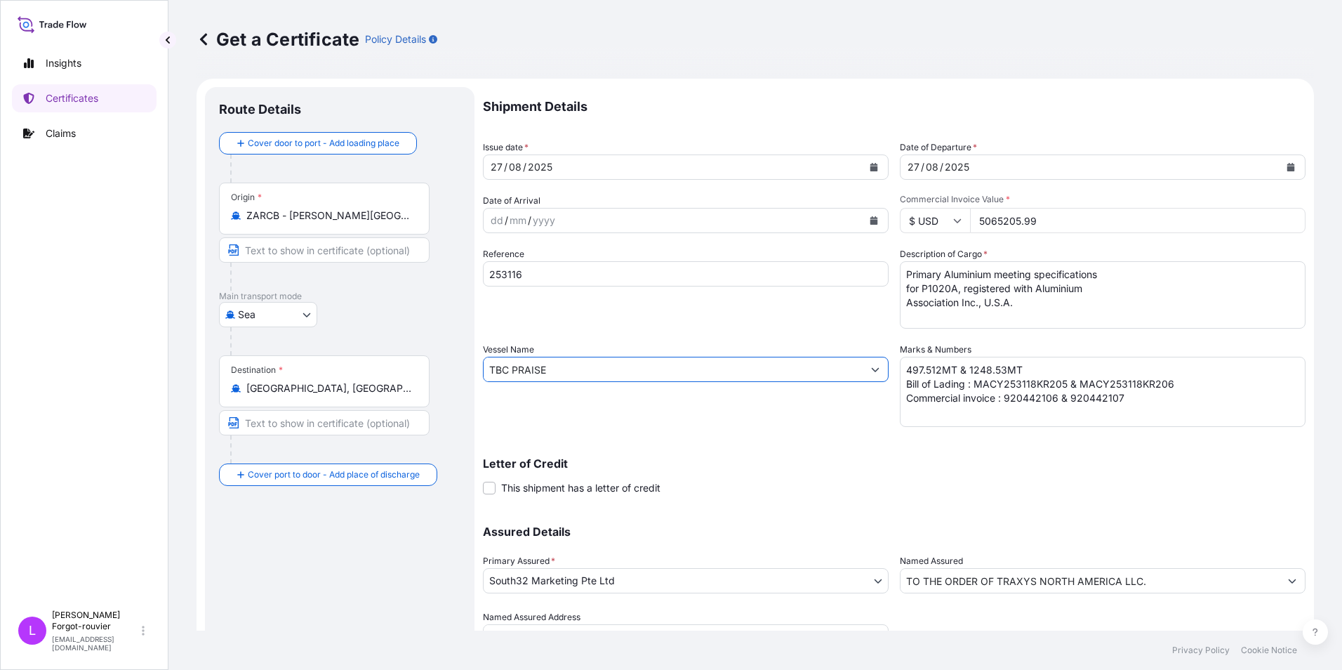
type input "TBC PRAISE"
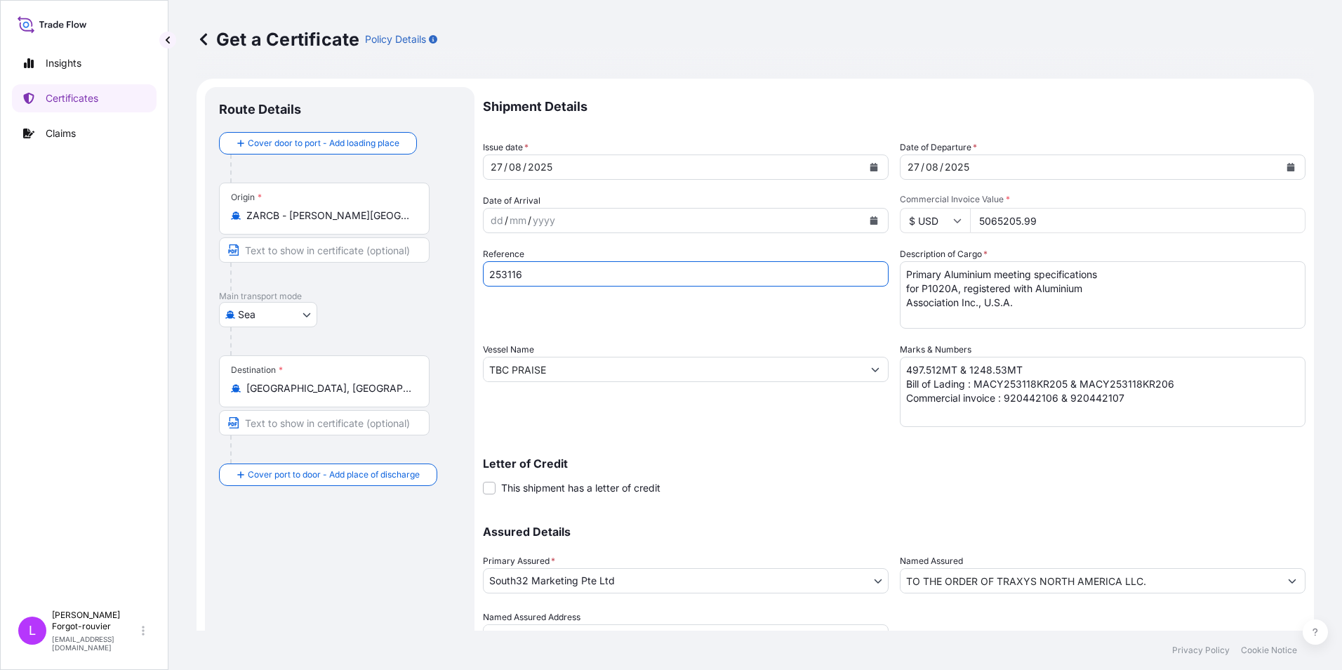
drag, startPoint x: 493, startPoint y: 276, endPoint x: 368, endPoint y: 284, distance: 125.9
click at [368, 284] on form "Route Details Cover door to port - Add loading place Place of loading Road / [G…" at bounding box center [755, 388] width 1117 height 618
paste input "8"
type input "253118"
drag, startPoint x: 1055, startPoint y: 218, endPoint x: 935, endPoint y: 221, distance: 120.8
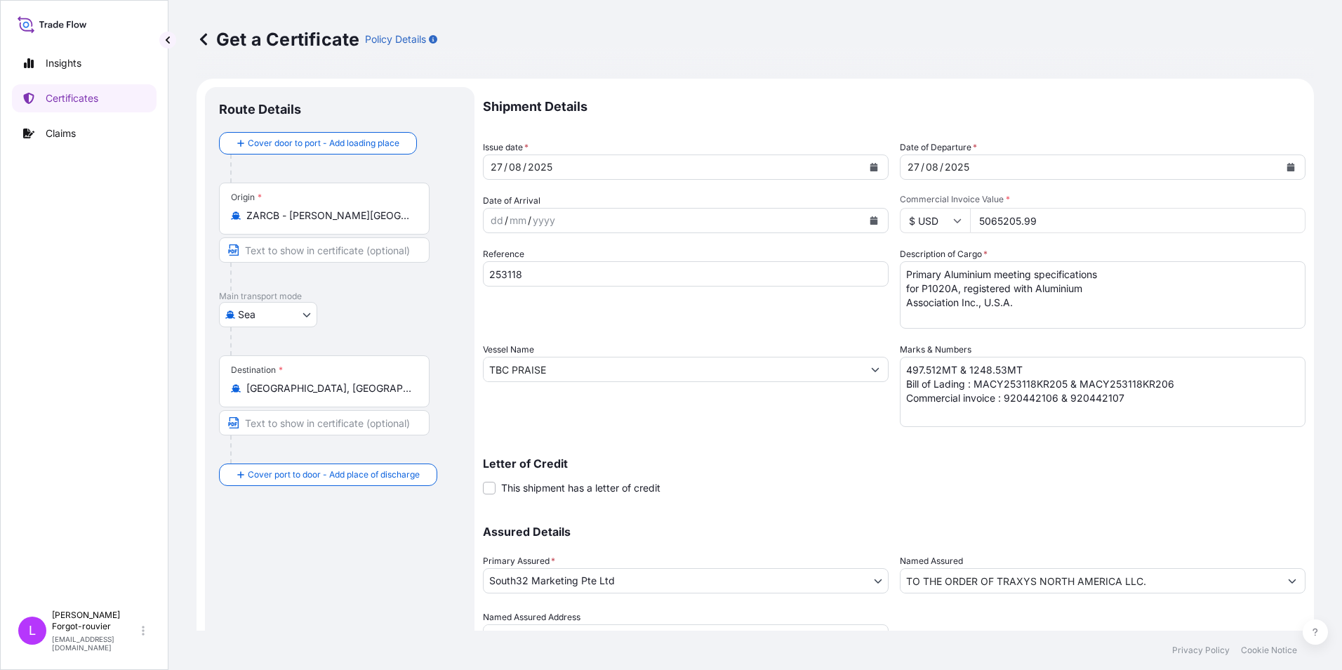
click at [935, 221] on div "$ USD 5065205.99" at bounding box center [1103, 220] width 406 height 25
paste input "4992150.86"
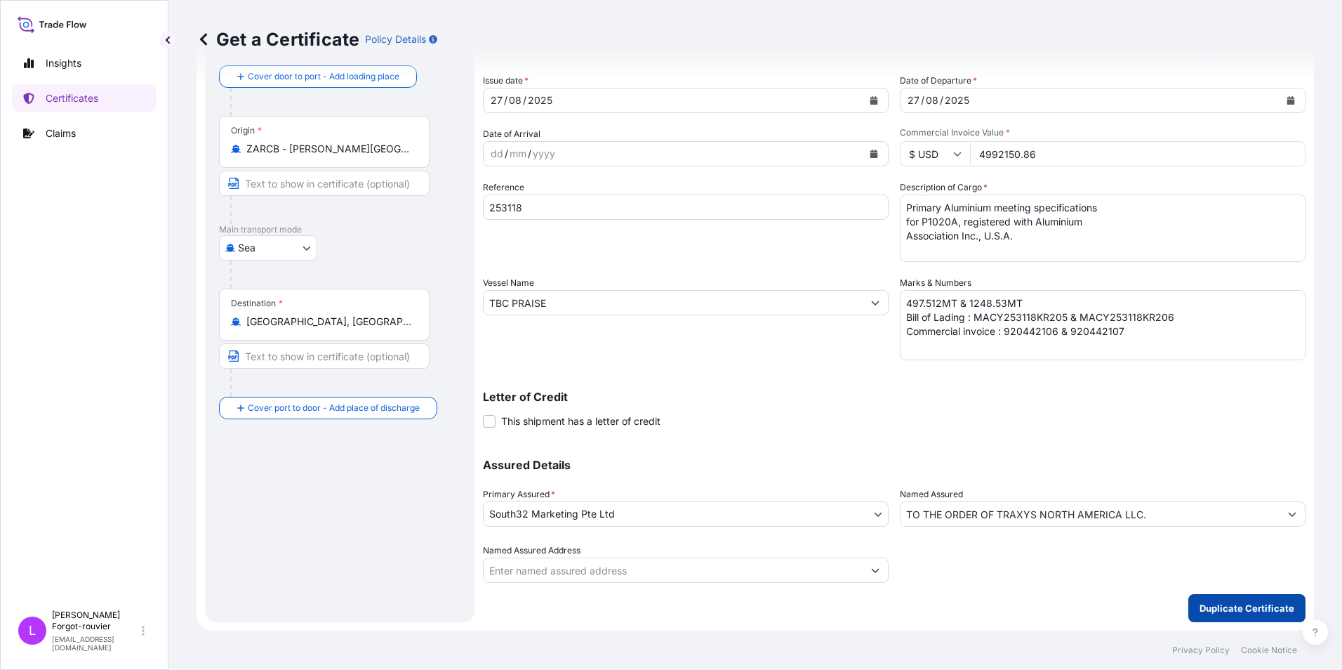
type input "4992150.86"
click at [1220, 611] on p "Duplicate Certificate" at bounding box center [1246, 608] width 95 height 14
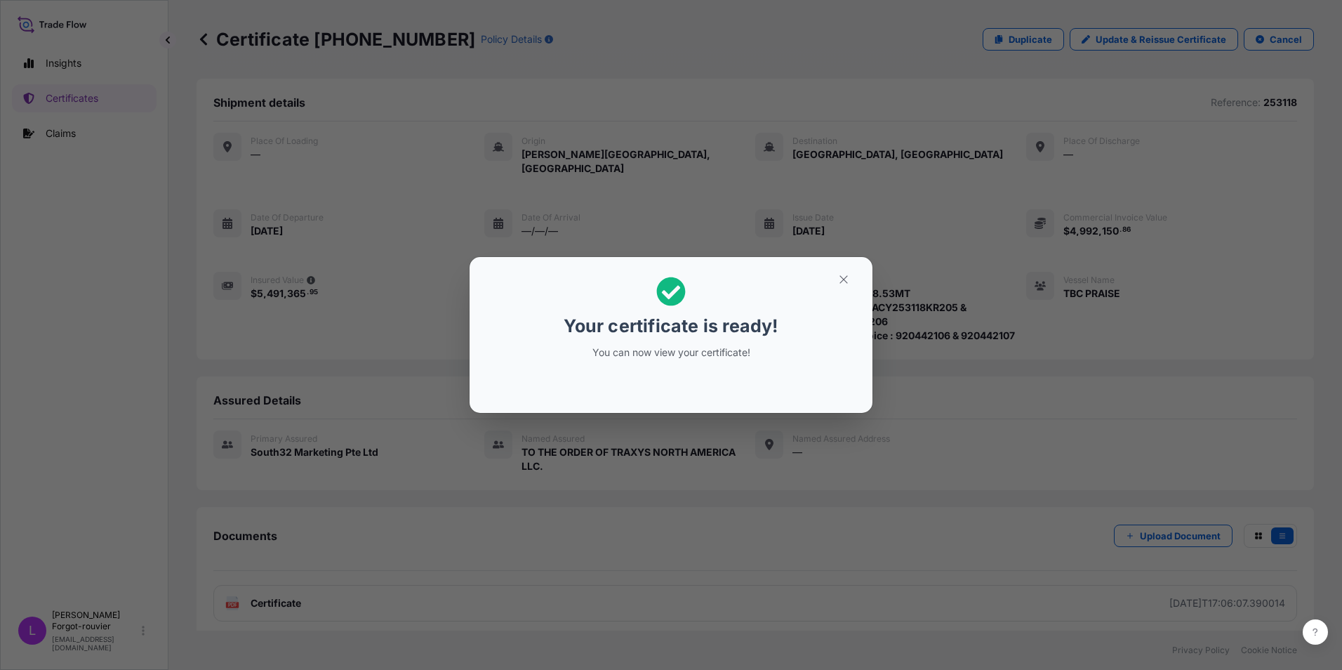
click at [259, 594] on div "Your certificate is ready! You can now view your certificate!" at bounding box center [671, 335] width 1342 height 670
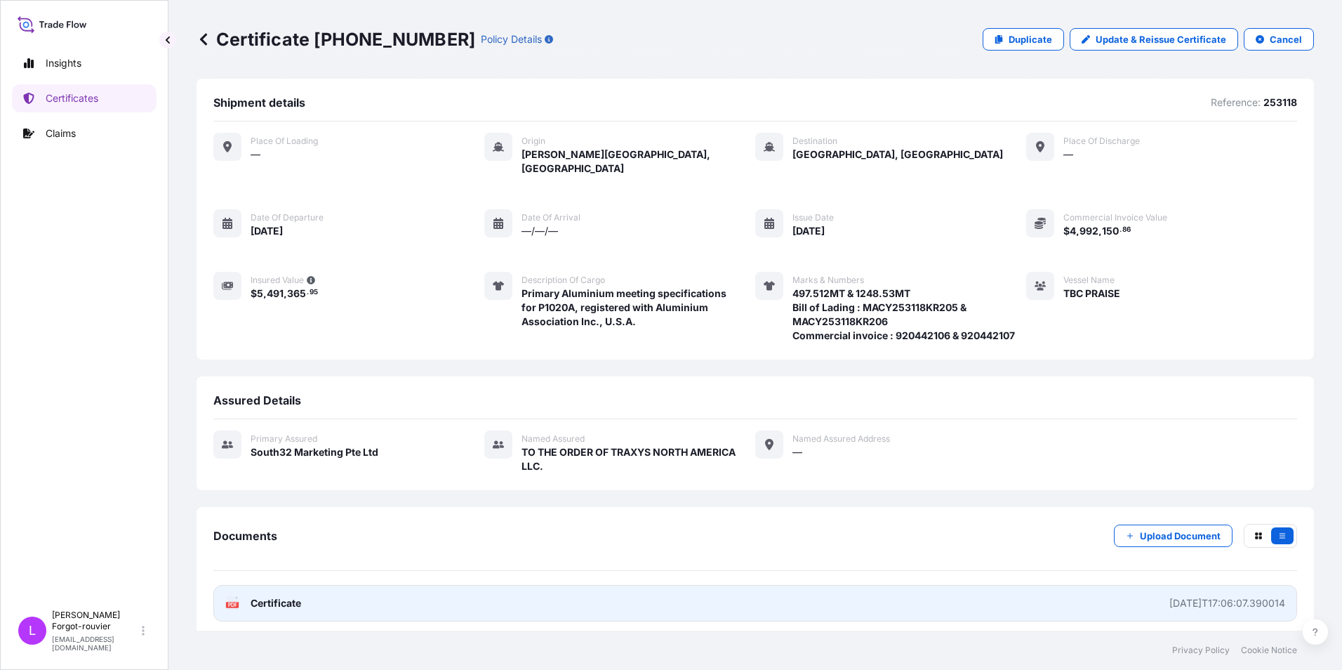
click at [262, 596] on span "Certificate" at bounding box center [276, 603] width 51 height 14
